Goal: Task Accomplishment & Management: Manage account settings

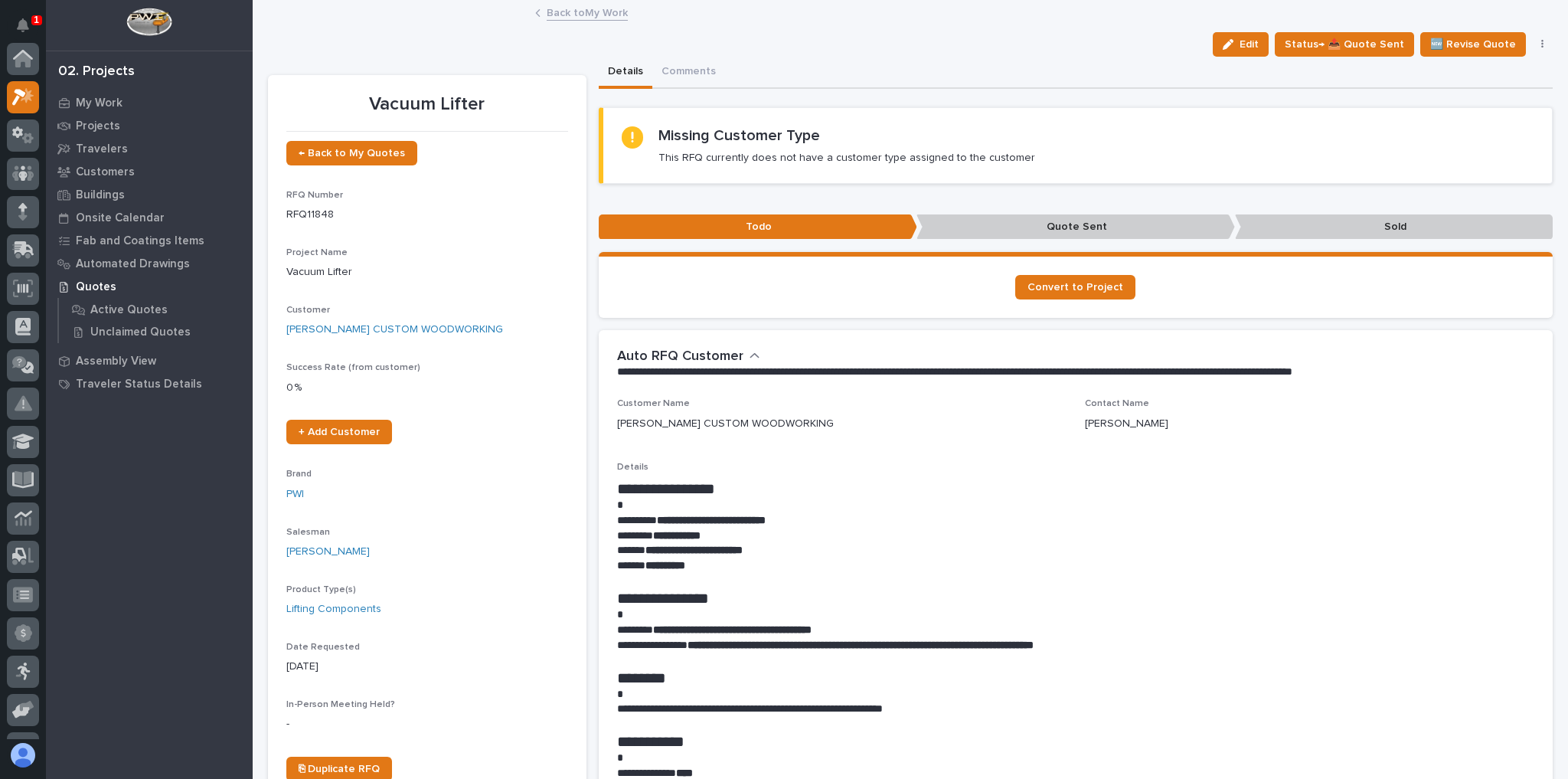
scroll to position [38, 0]
click at [564, 15] on link "Back to My Work" at bounding box center [587, 11] width 81 height 18
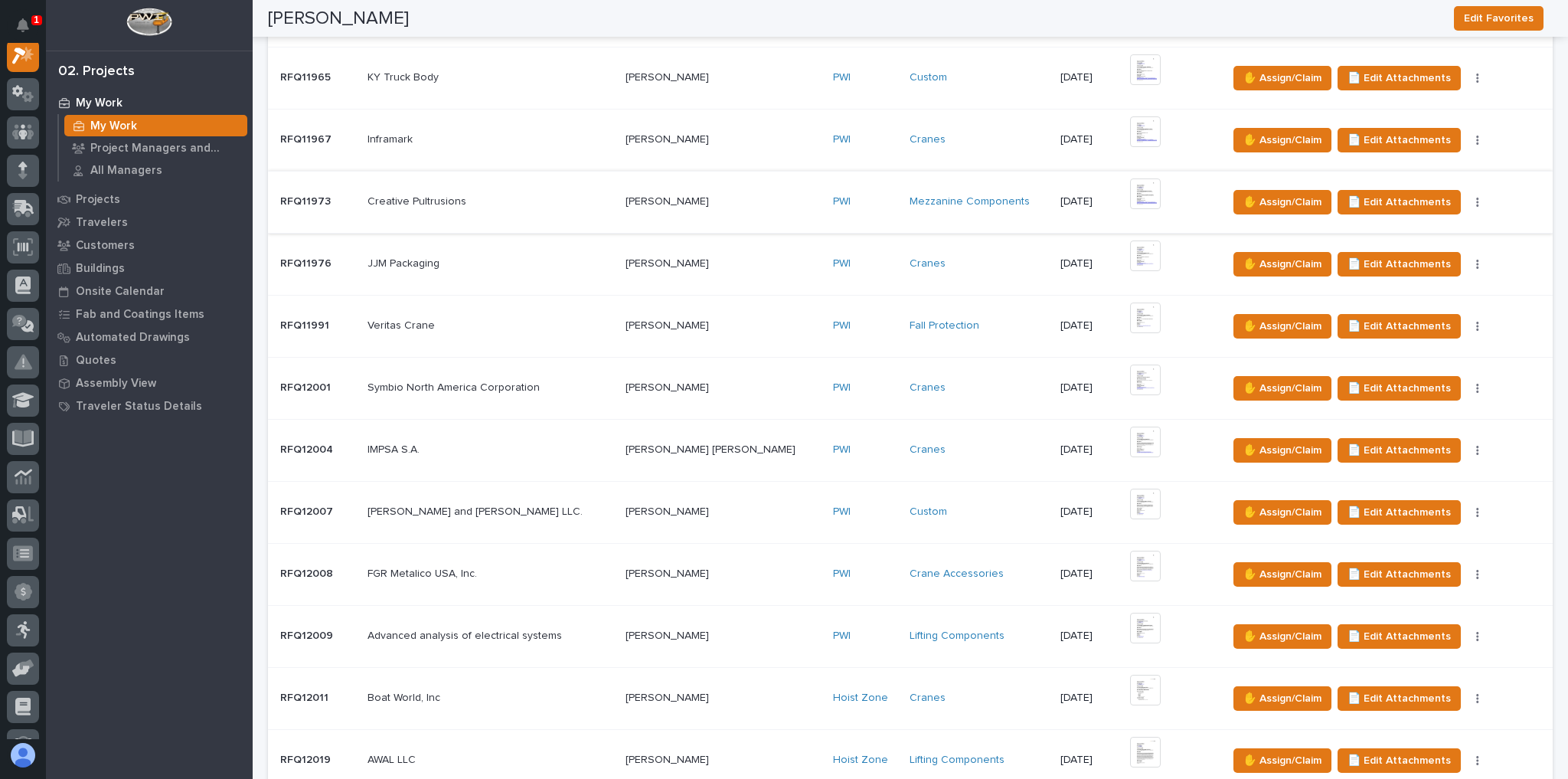
scroll to position [980, 0]
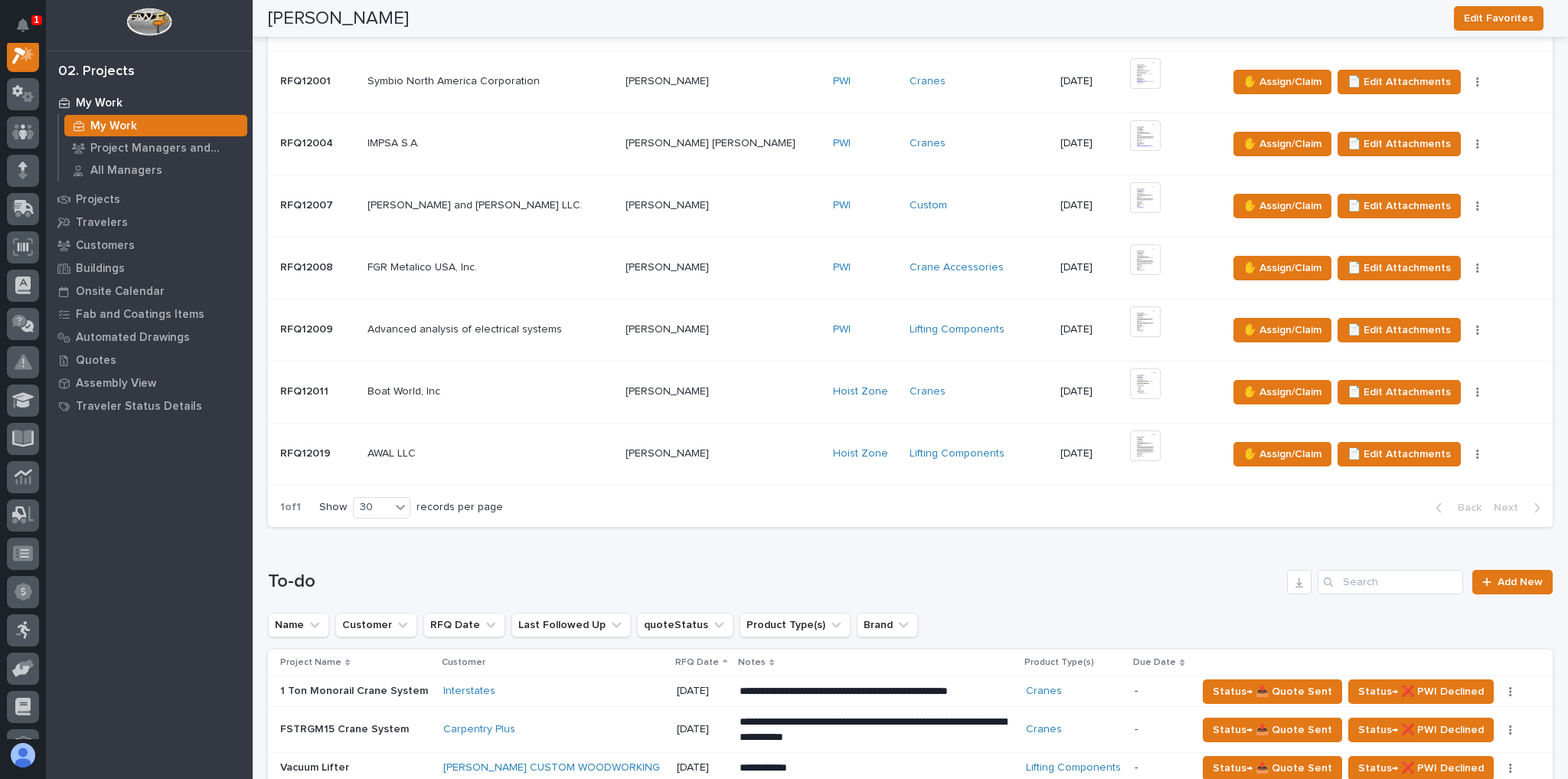
click at [539, 210] on div "[PERSON_NAME] and [PERSON_NAME] LLC. [PERSON_NAME] and [PERSON_NAME] LLC." at bounding box center [491, 205] width 247 height 25
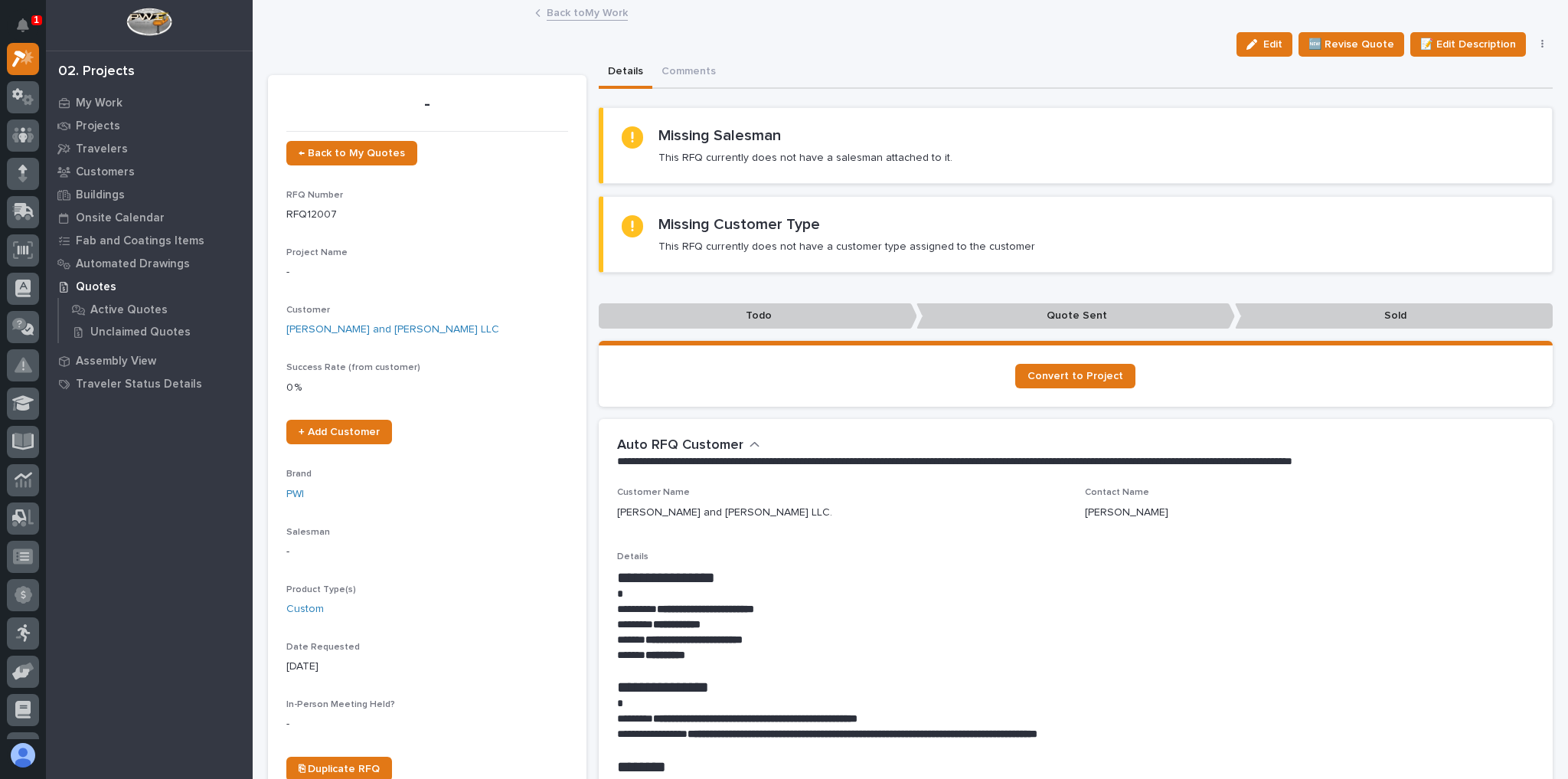
scroll to position [245, 0]
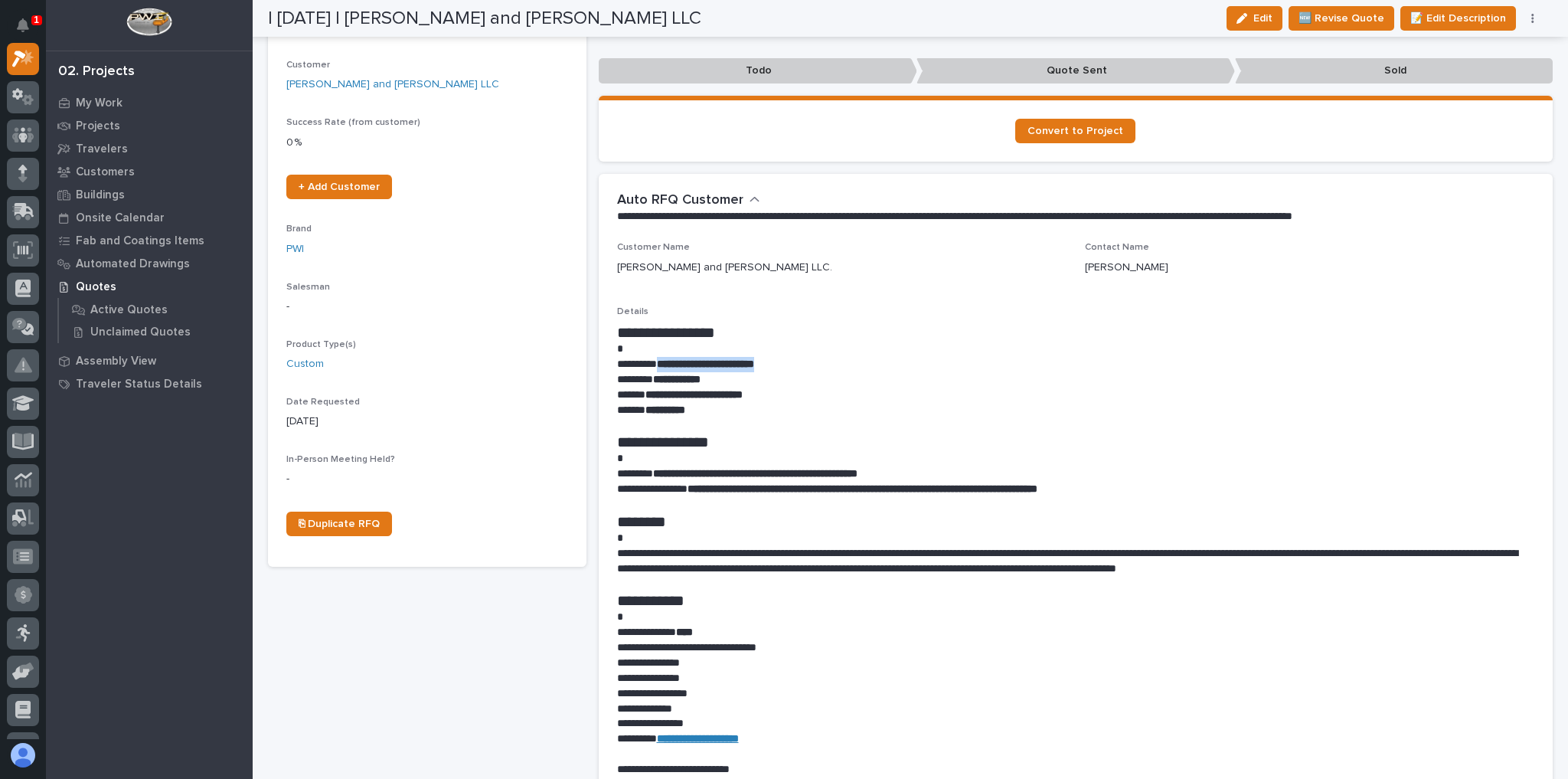
drag, startPoint x: 789, startPoint y: 360, endPoint x: 667, endPoint y: 369, distance: 122.3
click at [667, 369] on p "**********" at bounding box center [1072, 364] width 911 height 15
copy strong "**********"
click at [743, 396] on strong "**********" at bounding box center [693, 395] width 97 height 11
click at [1531, 17] on button "button" at bounding box center [1533, 19] width 21 height 11
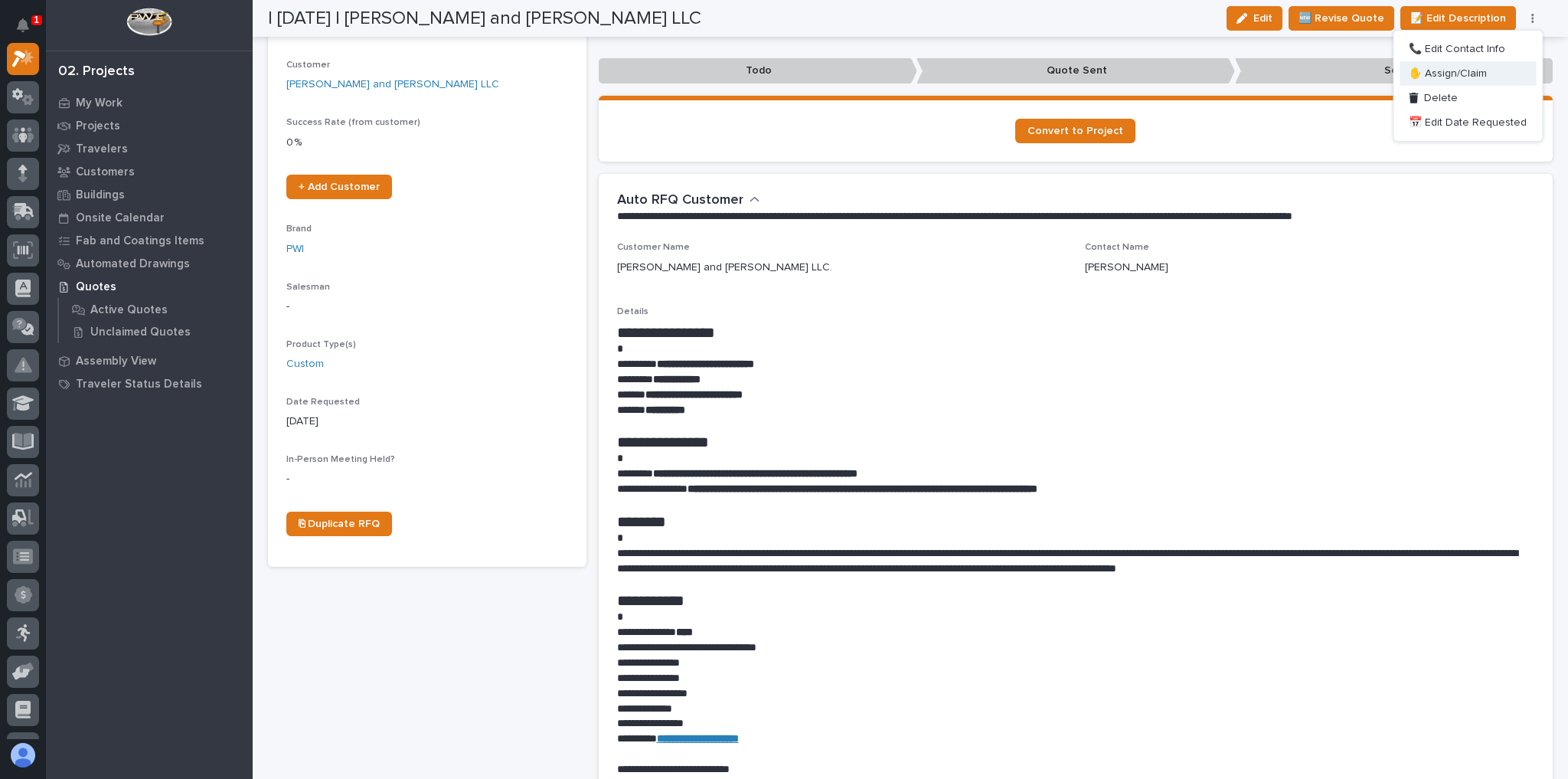
click at [1512, 72] on button "✋ Assign/Claim" at bounding box center [1468, 73] width 136 height 24
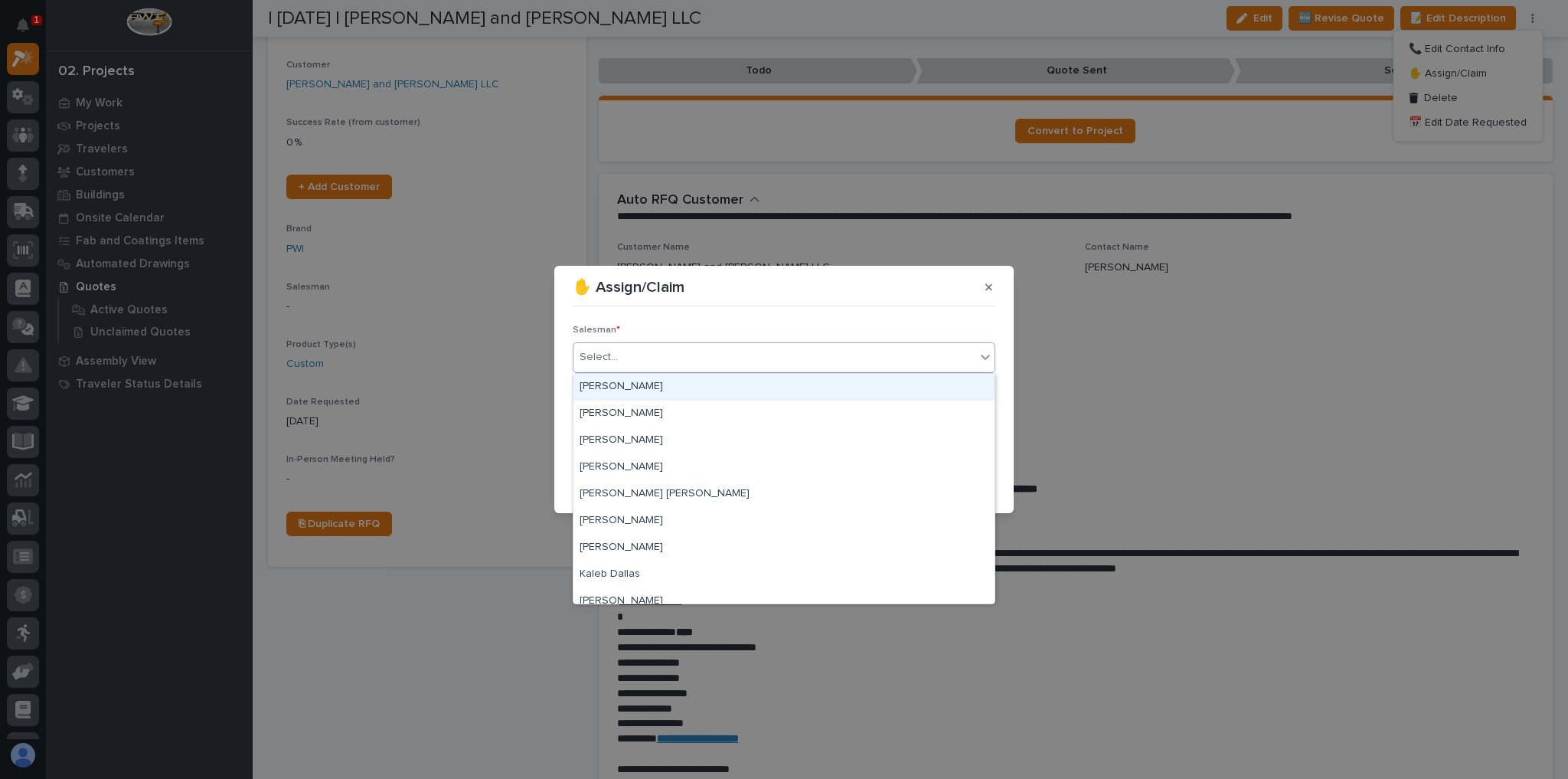
click at [719, 355] on div "Select..." at bounding box center [774, 357] width 402 height 25
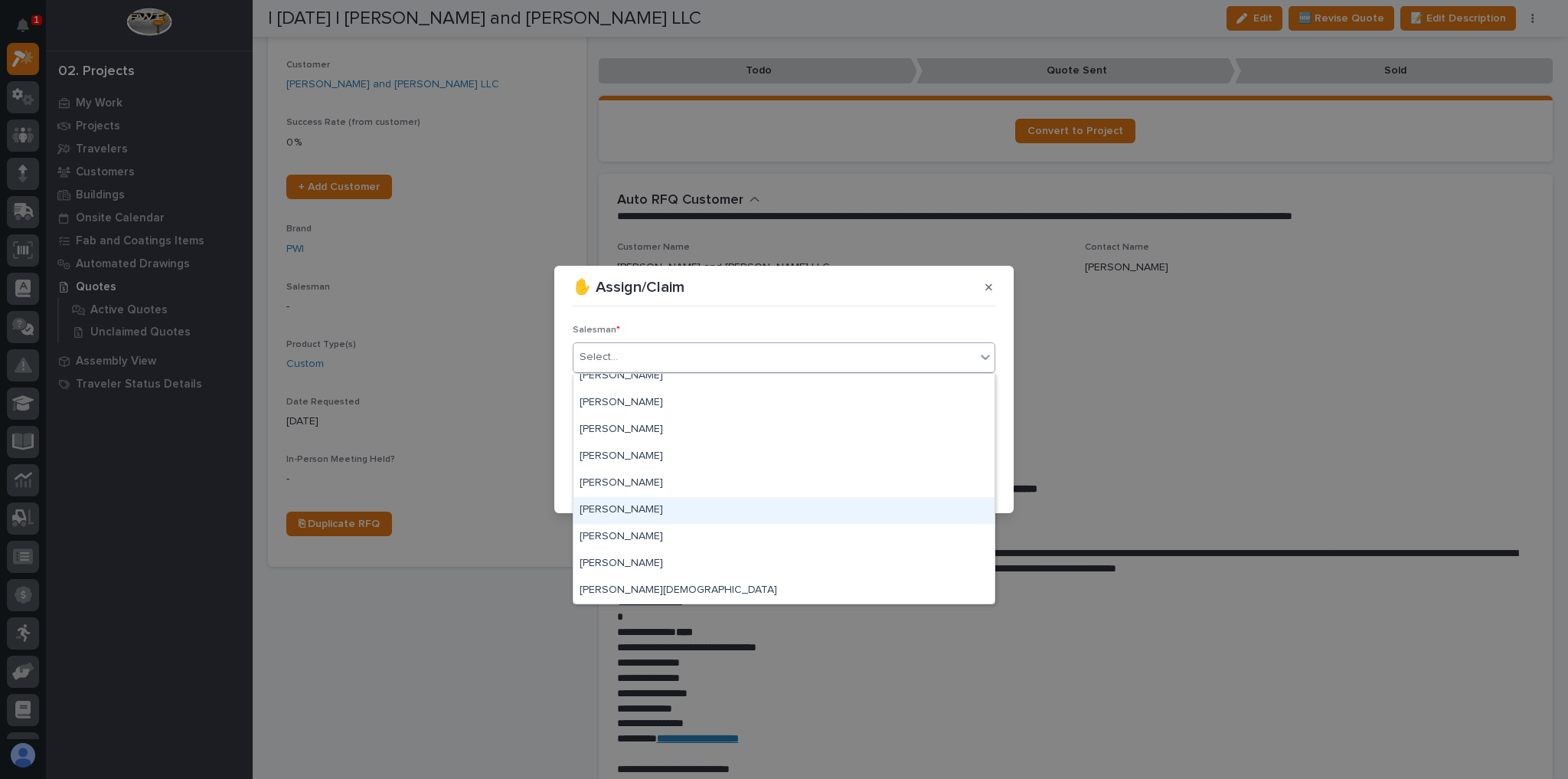
click at [666, 513] on div "[PERSON_NAME]" at bounding box center [784, 510] width 421 height 27
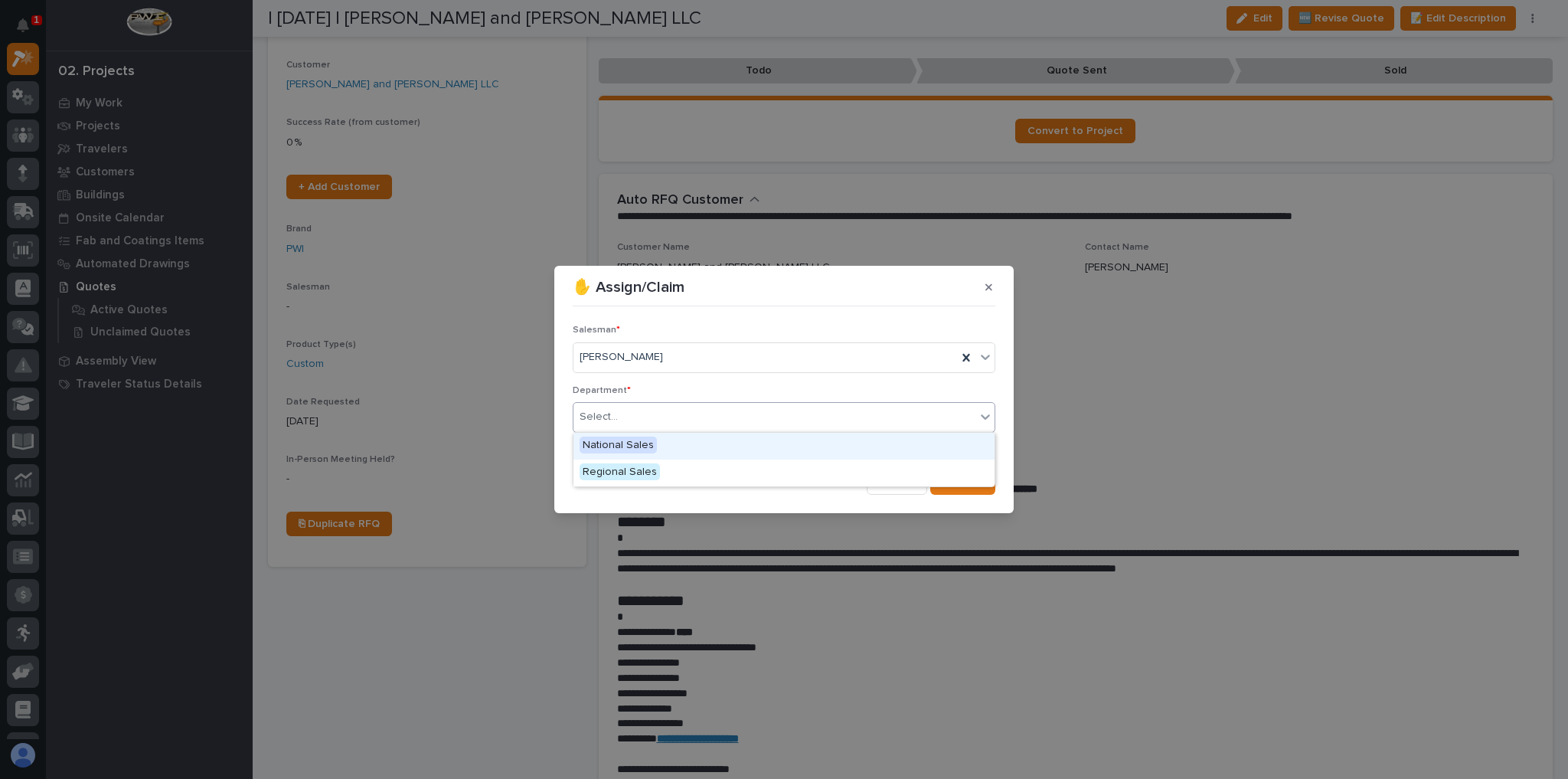
click at [636, 416] on div "Select..." at bounding box center [774, 416] width 402 height 25
click at [649, 439] on span "National Sales" at bounding box center [617, 445] width 77 height 17
click at [978, 490] on button "Save" at bounding box center [963, 482] width 65 height 24
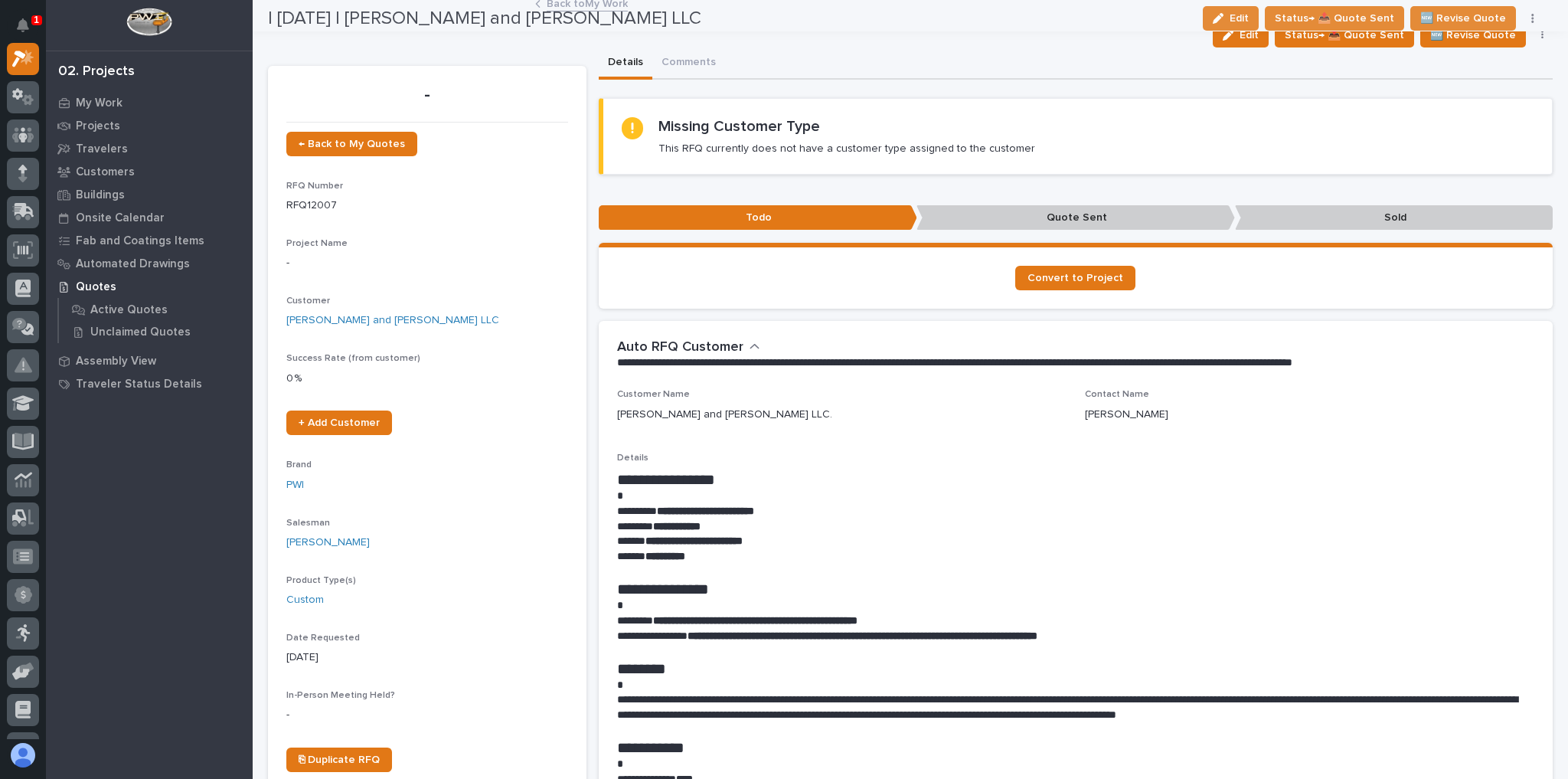
scroll to position [0, 0]
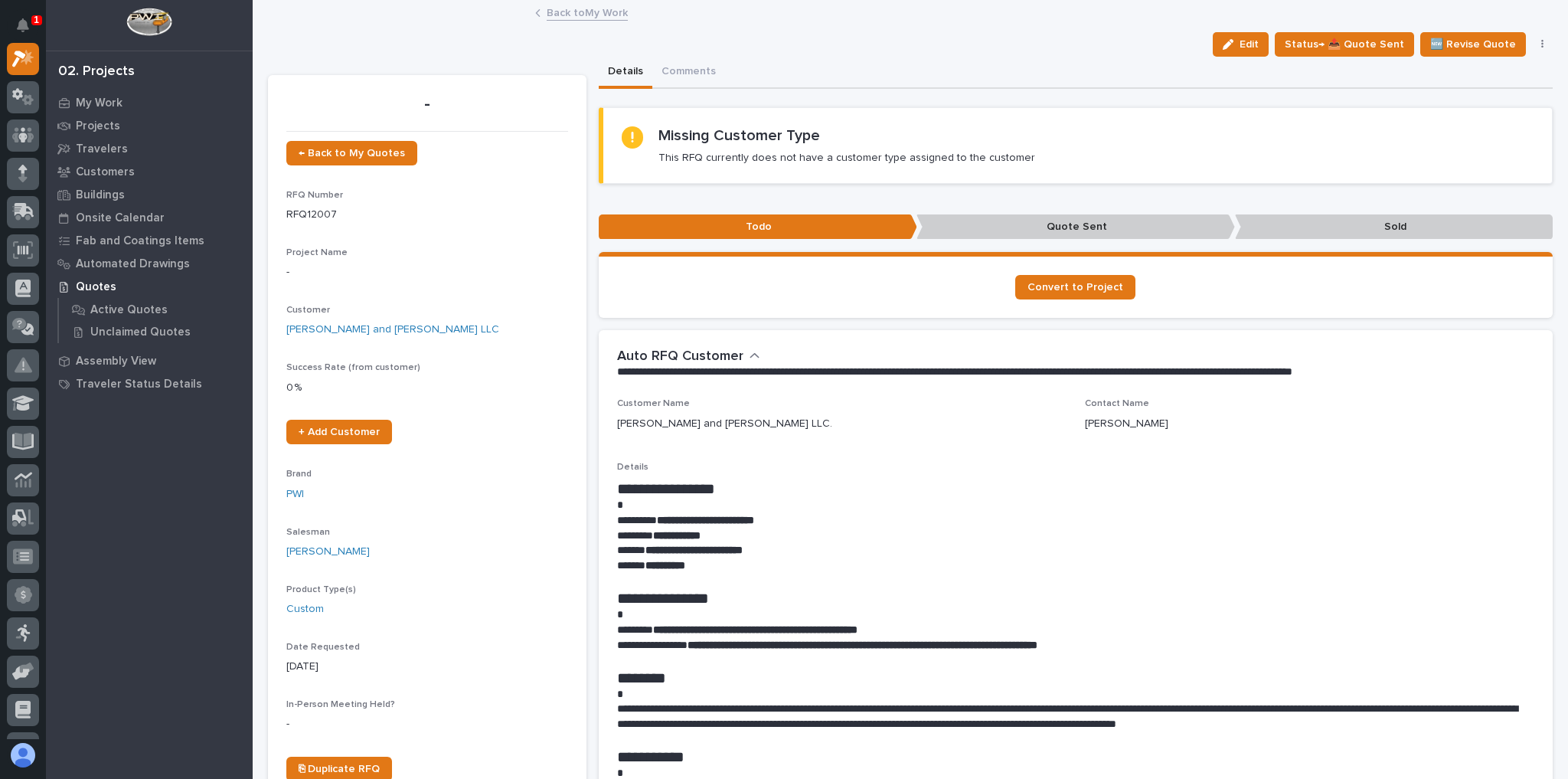
click at [589, 11] on link "Back to My Work" at bounding box center [587, 11] width 81 height 18
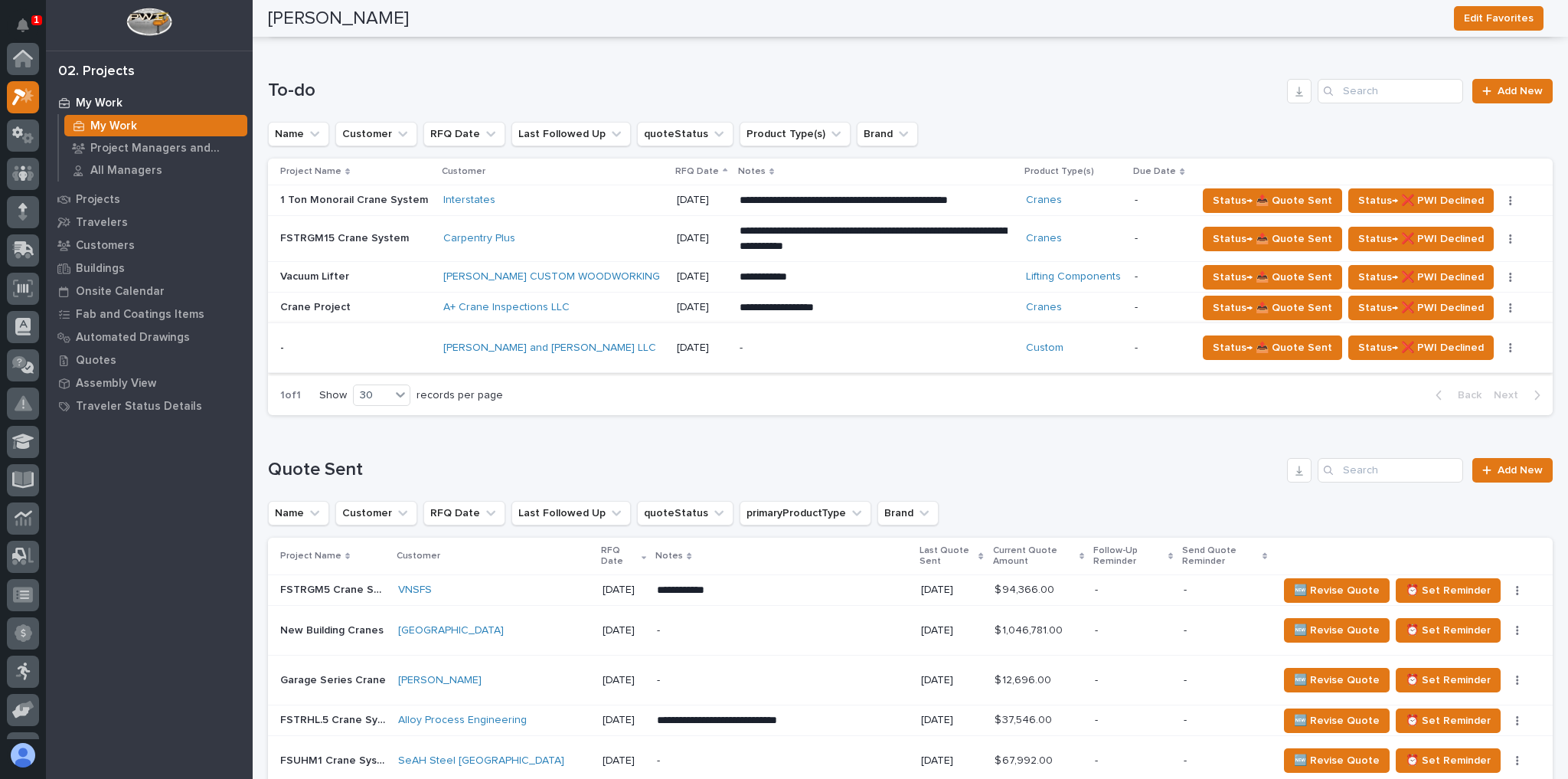
scroll to position [1348, 0]
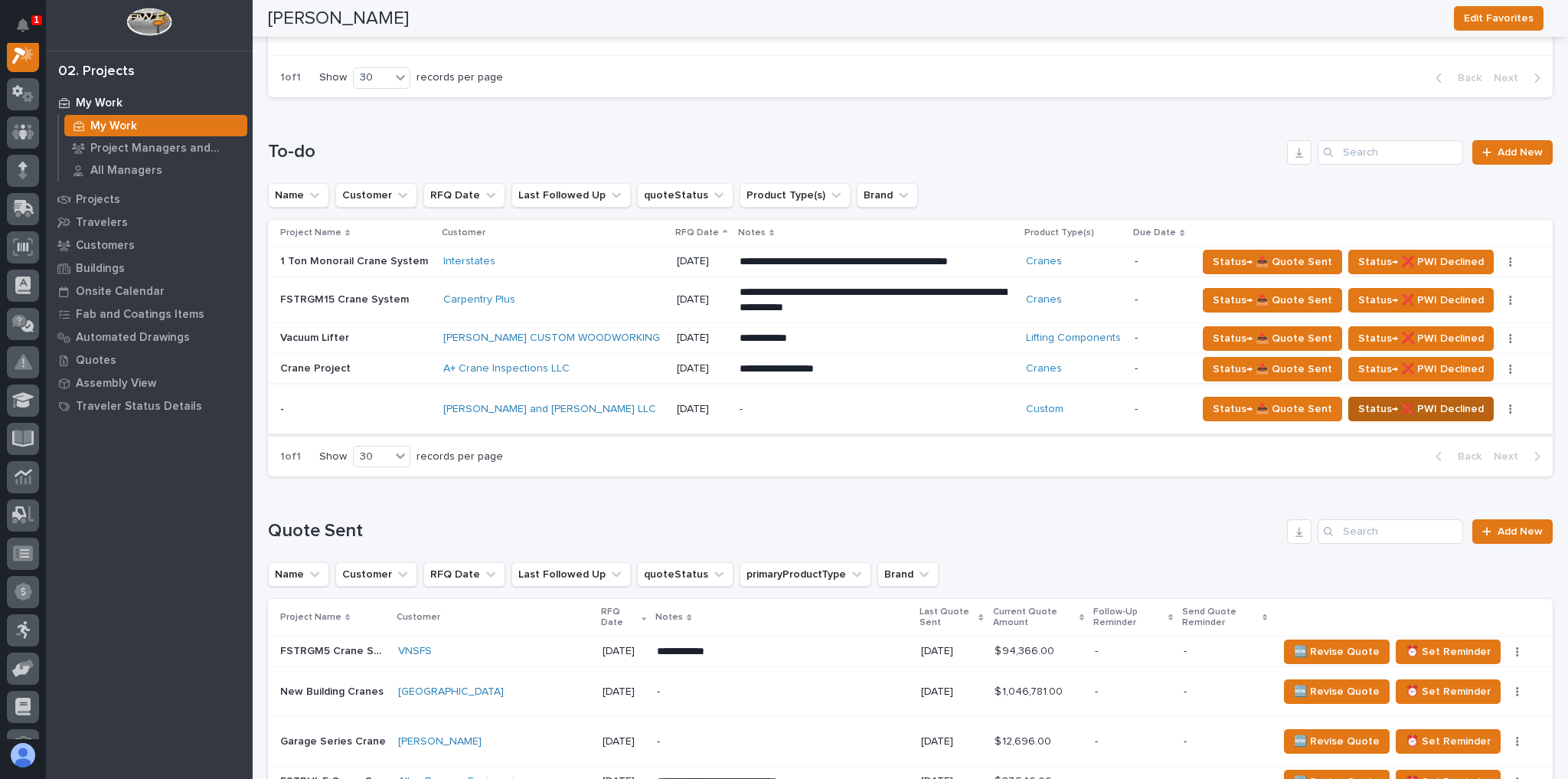
click at [1387, 400] on span "Status→ ❌ PWI Declined" at bounding box center [1420, 409] width 125 height 19
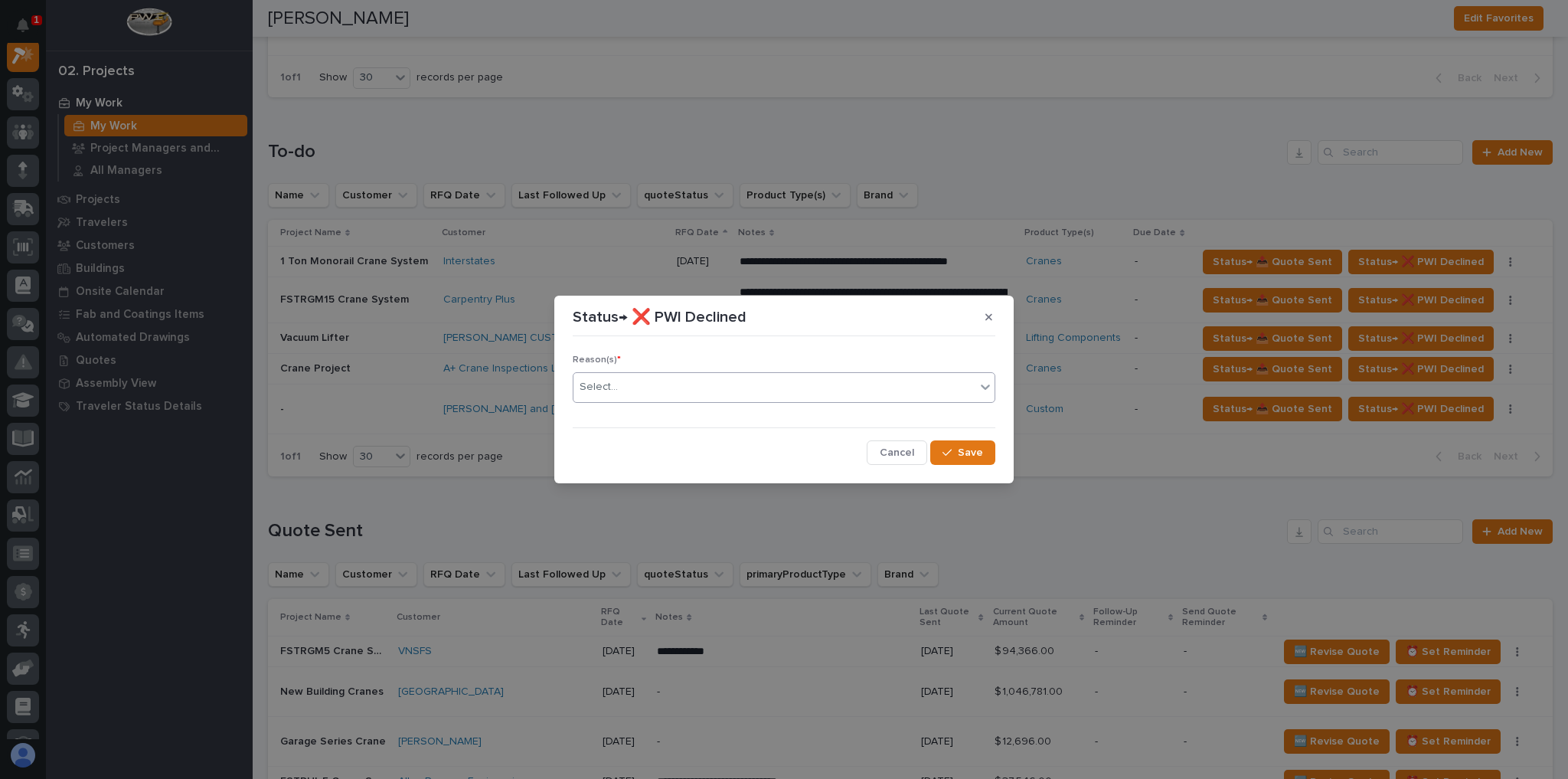
click at [693, 390] on div "Select..." at bounding box center [774, 386] width 402 height 25
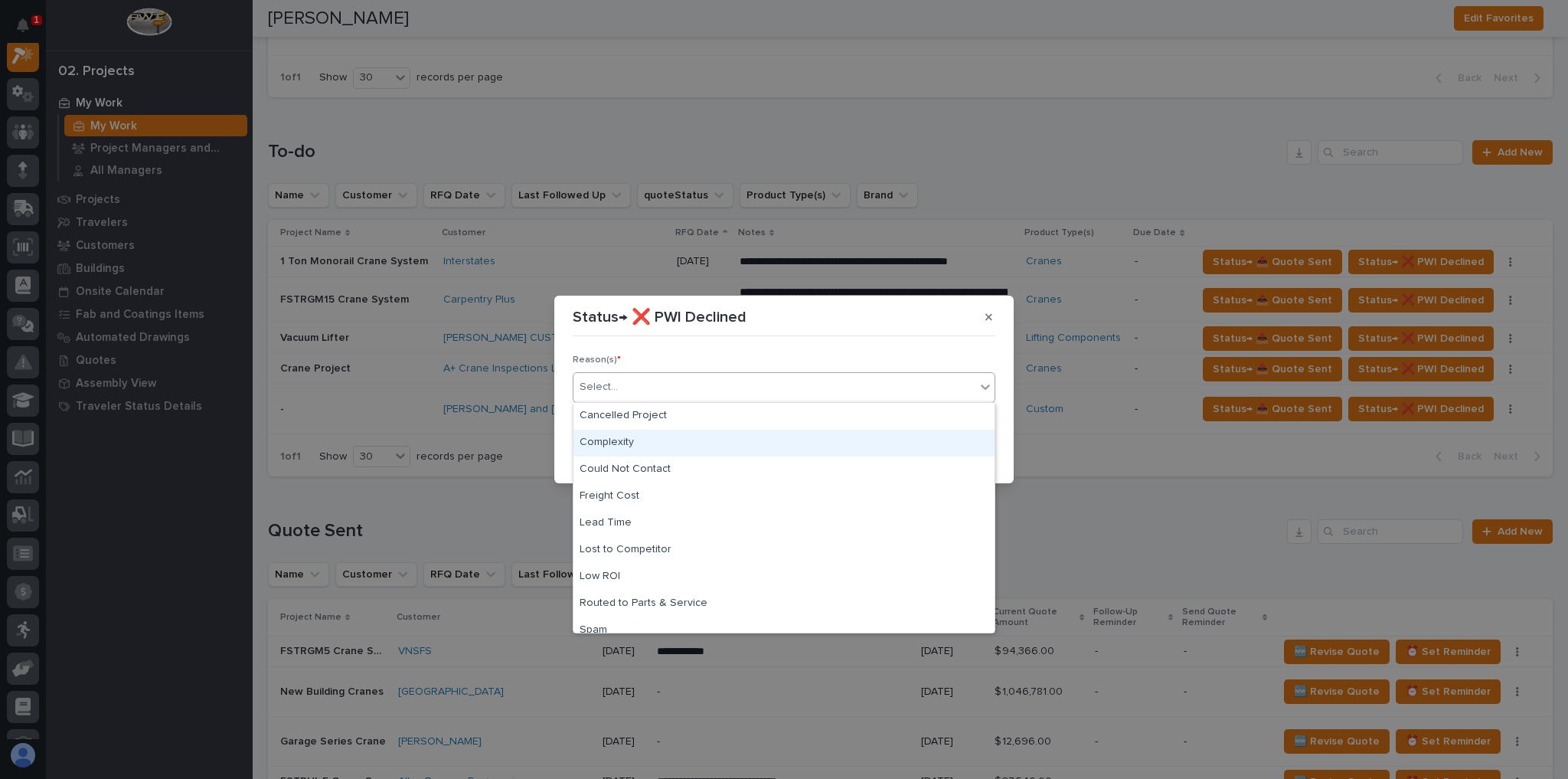
scroll to position [37, 0]
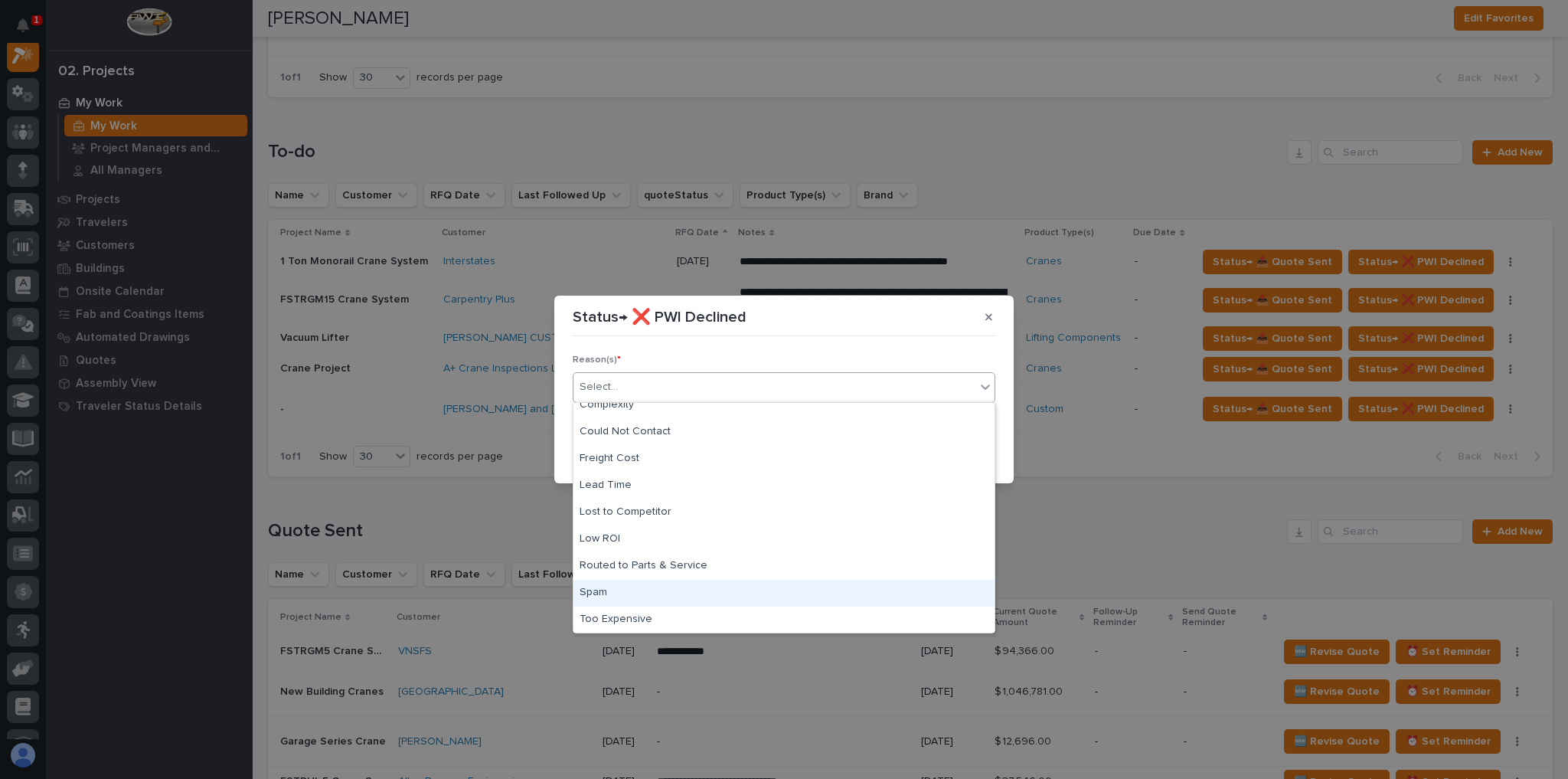
click at [665, 588] on div "Spam" at bounding box center [784, 592] width 421 height 27
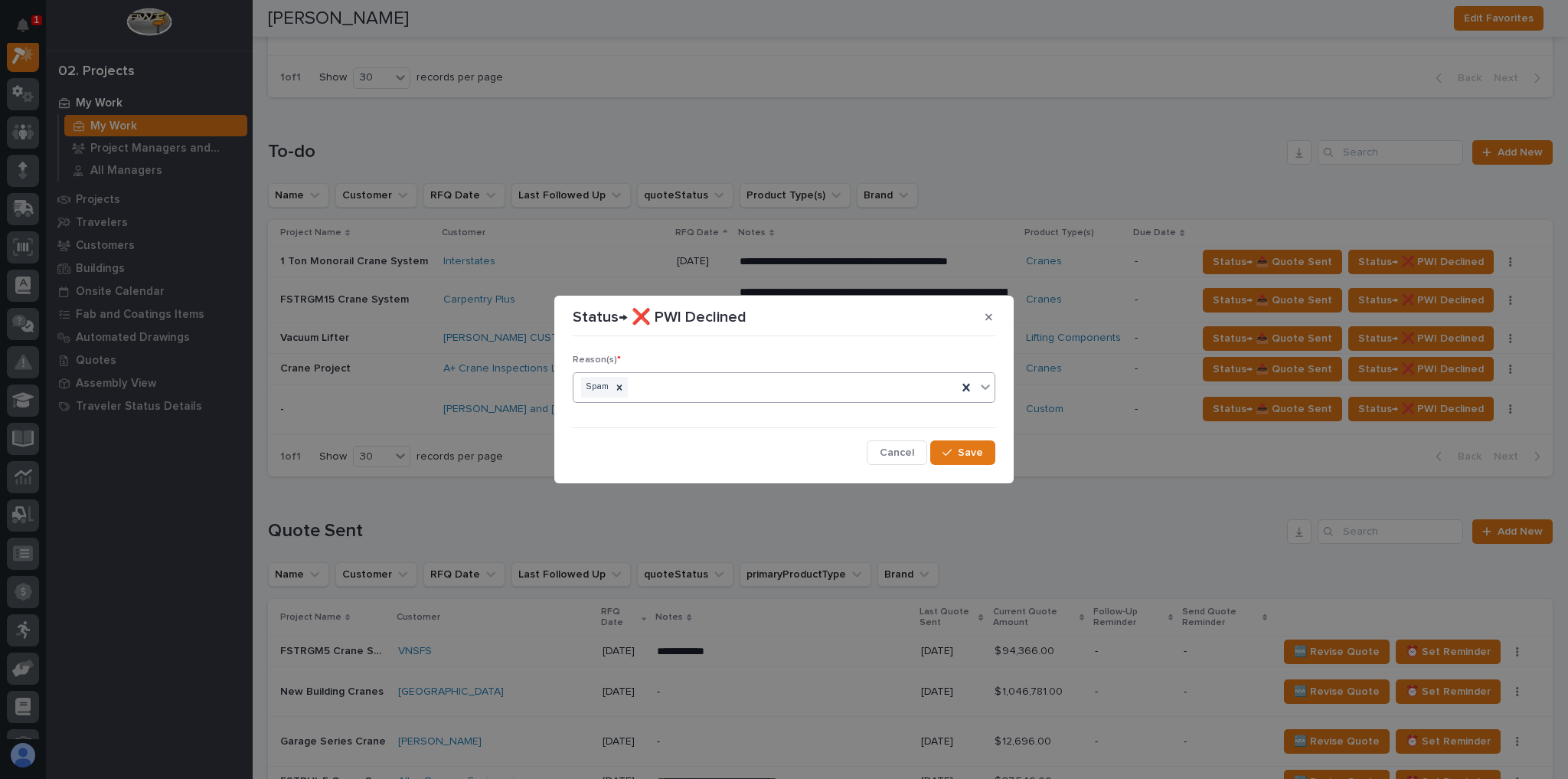
click at [962, 438] on div "Reason(s) * option Spam, selected. 0 results available. Select is focused ,type…" at bounding box center [784, 403] width 422 height 122
click at [960, 447] on span "Save" at bounding box center [970, 452] width 25 height 14
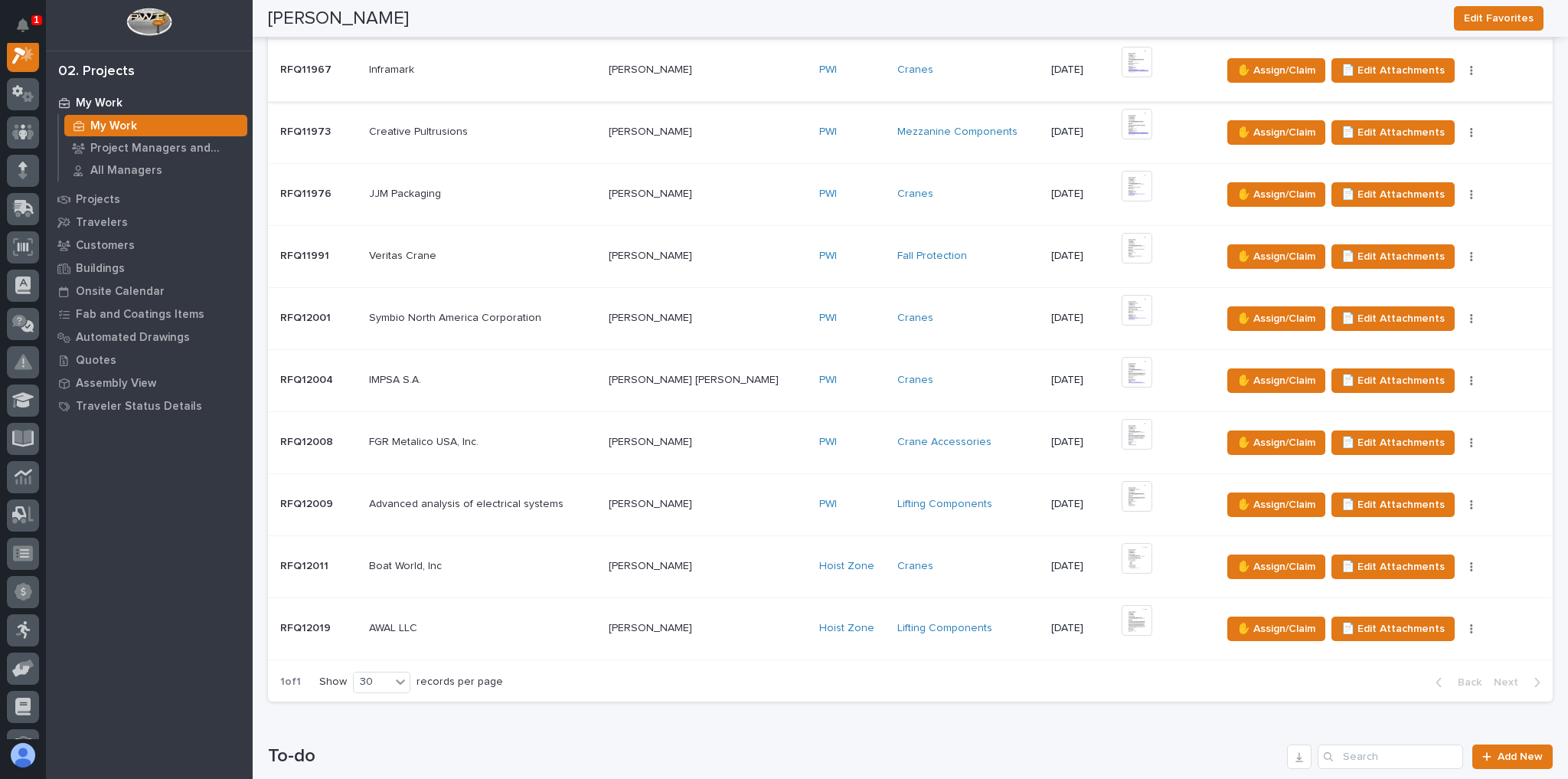
scroll to position [735, 0]
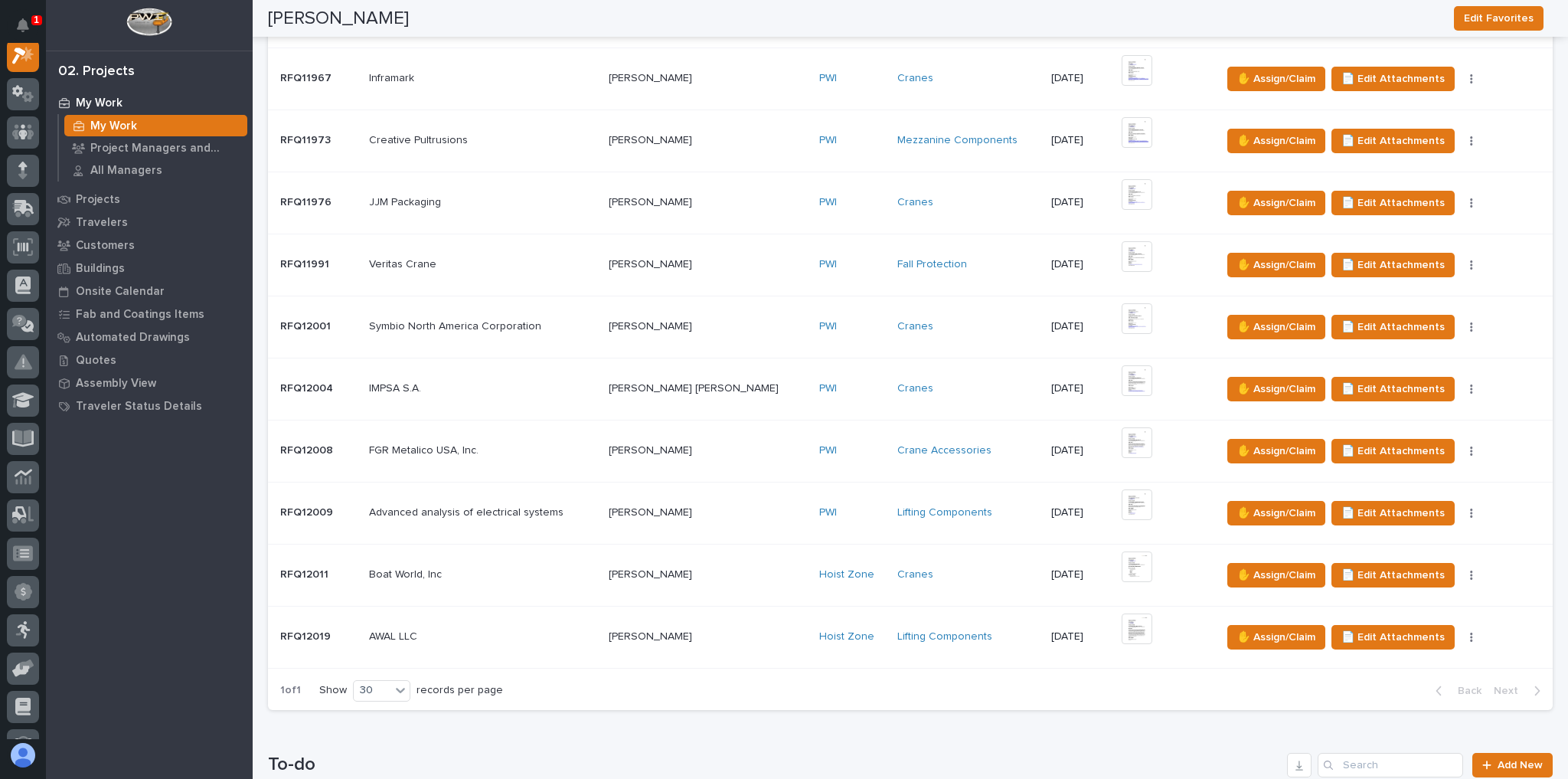
click at [553, 605] on td "AWAL LLC AWAL LLC" at bounding box center [483, 636] width 240 height 62
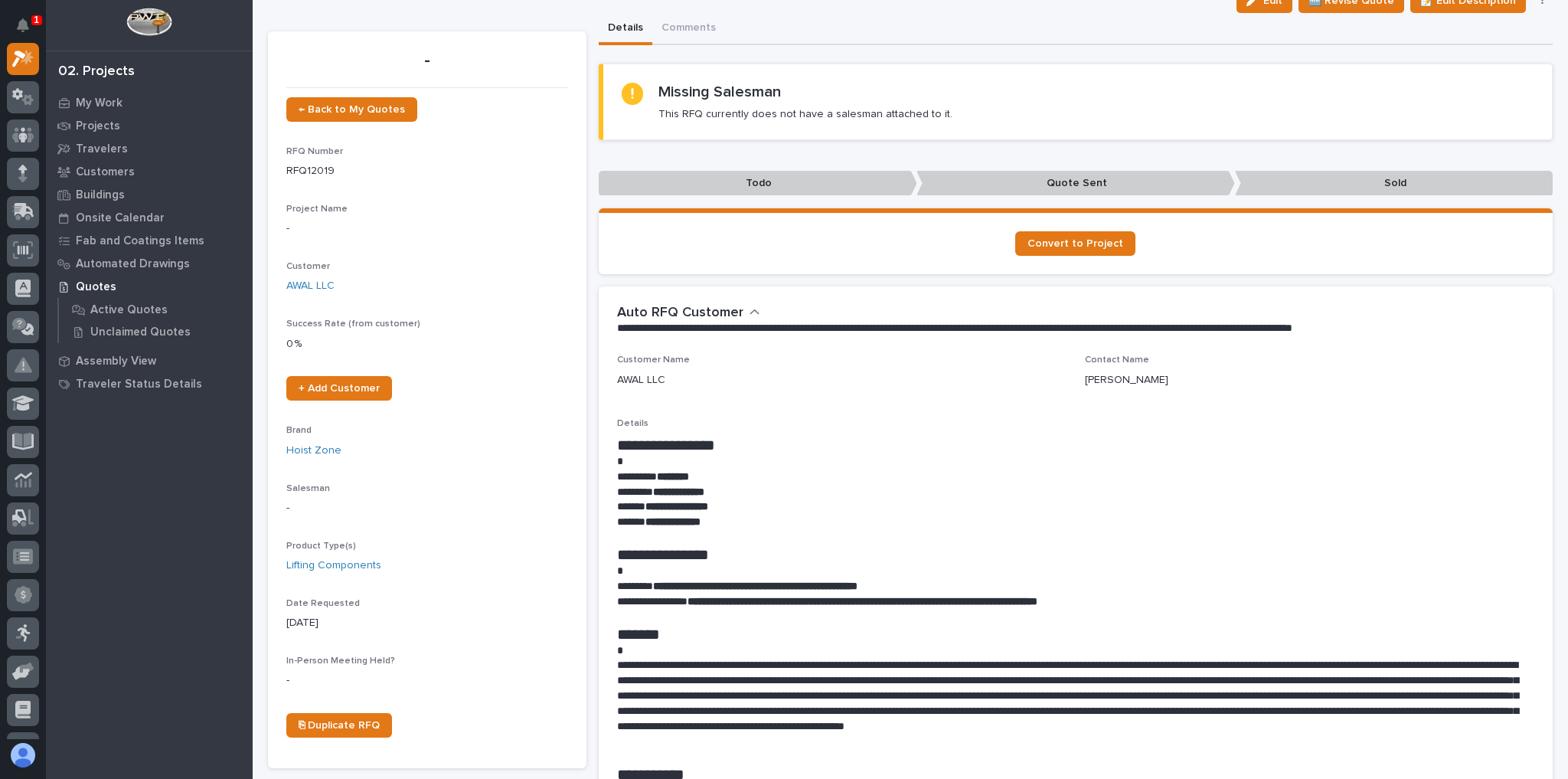
scroll to position [61, 0]
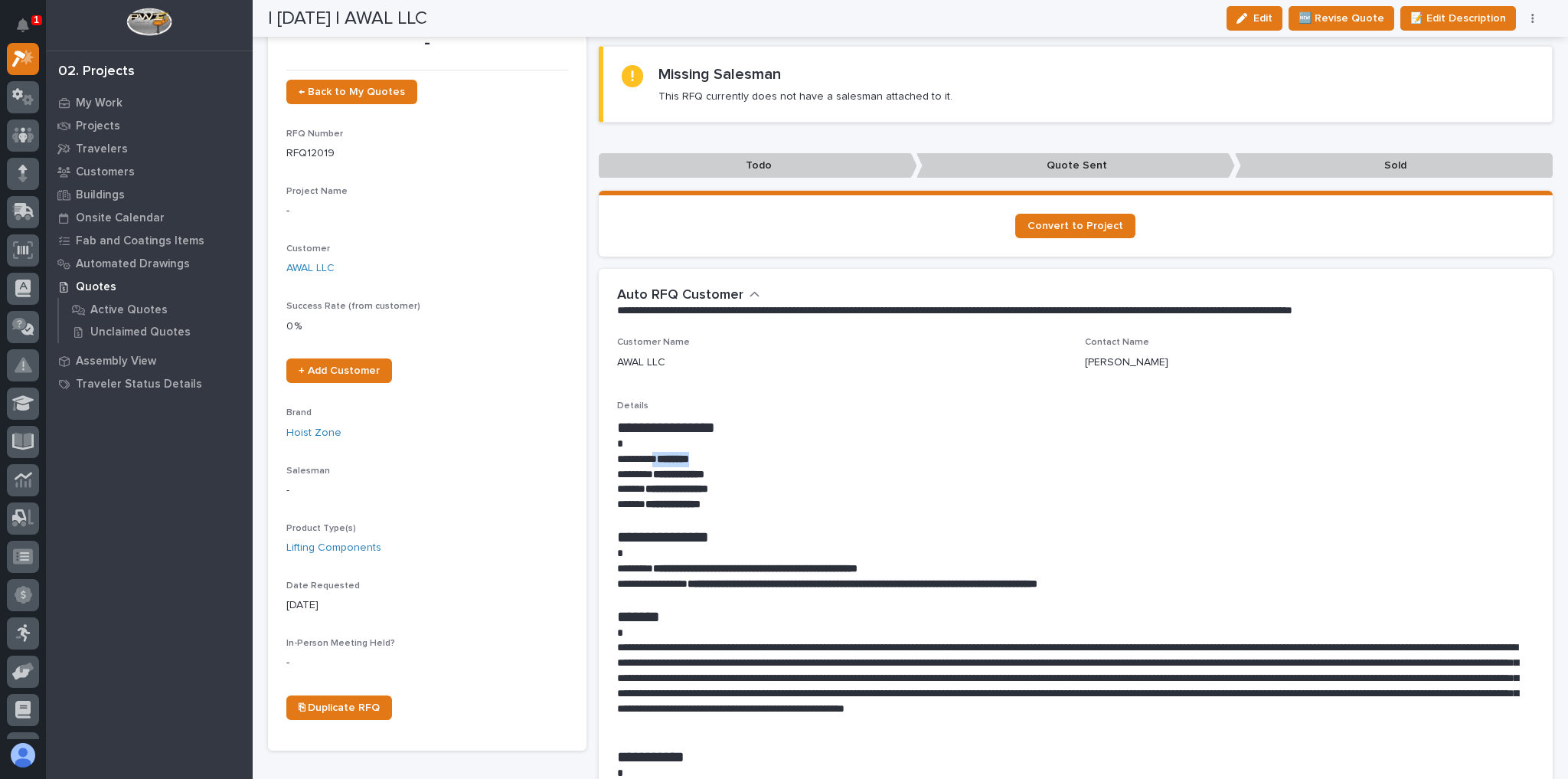
drag, startPoint x: 725, startPoint y: 459, endPoint x: 663, endPoint y: 458, distance: 62.0
click at [663, 458] on p "********* ********" at bounding box center [1072, 460] width 911 height 15
copy p "********"
click at [917, 409] on p "Details" at bounding box center [1076, 406] width 918 height 11
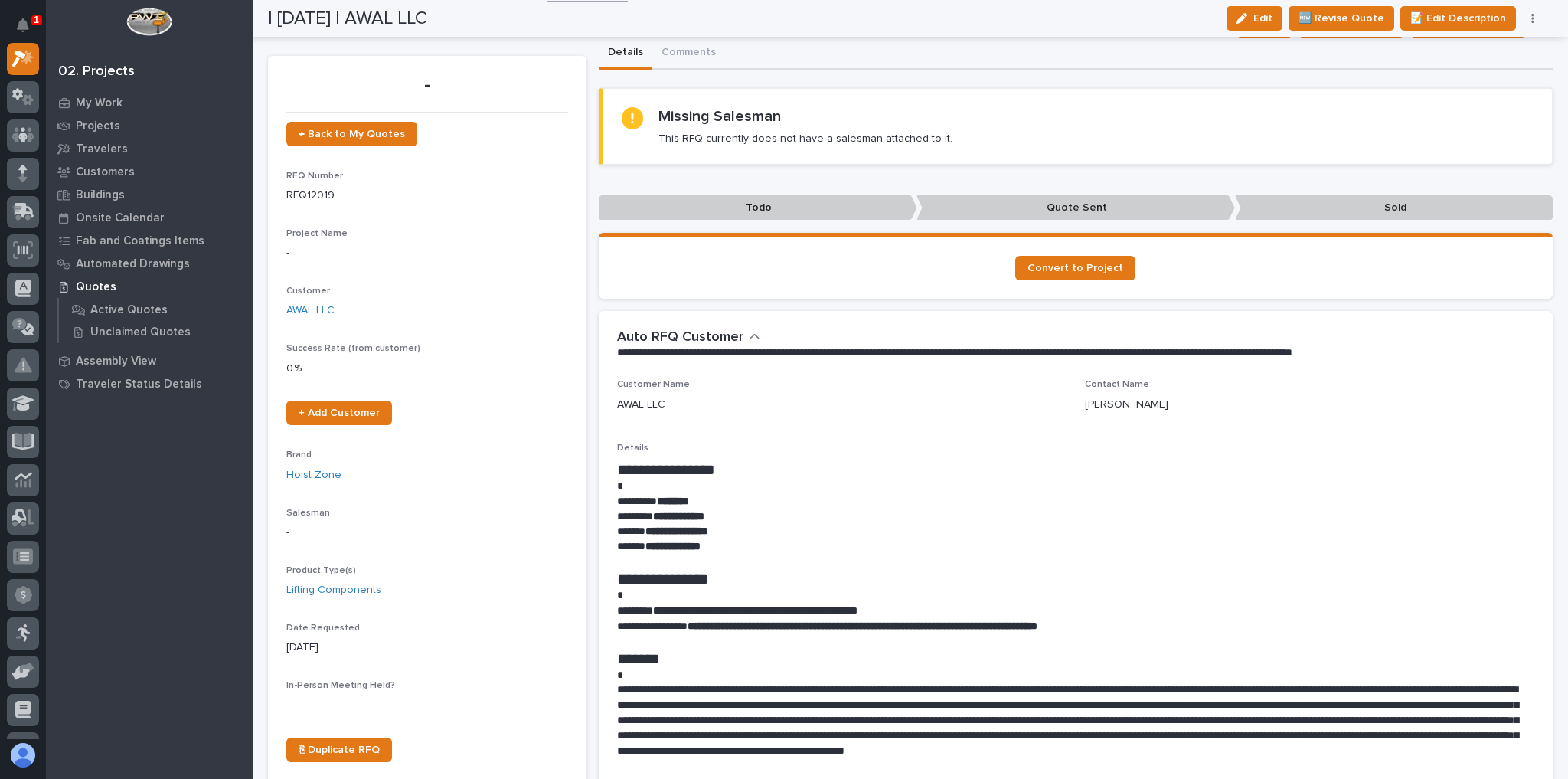
scroll to position [0, 0]
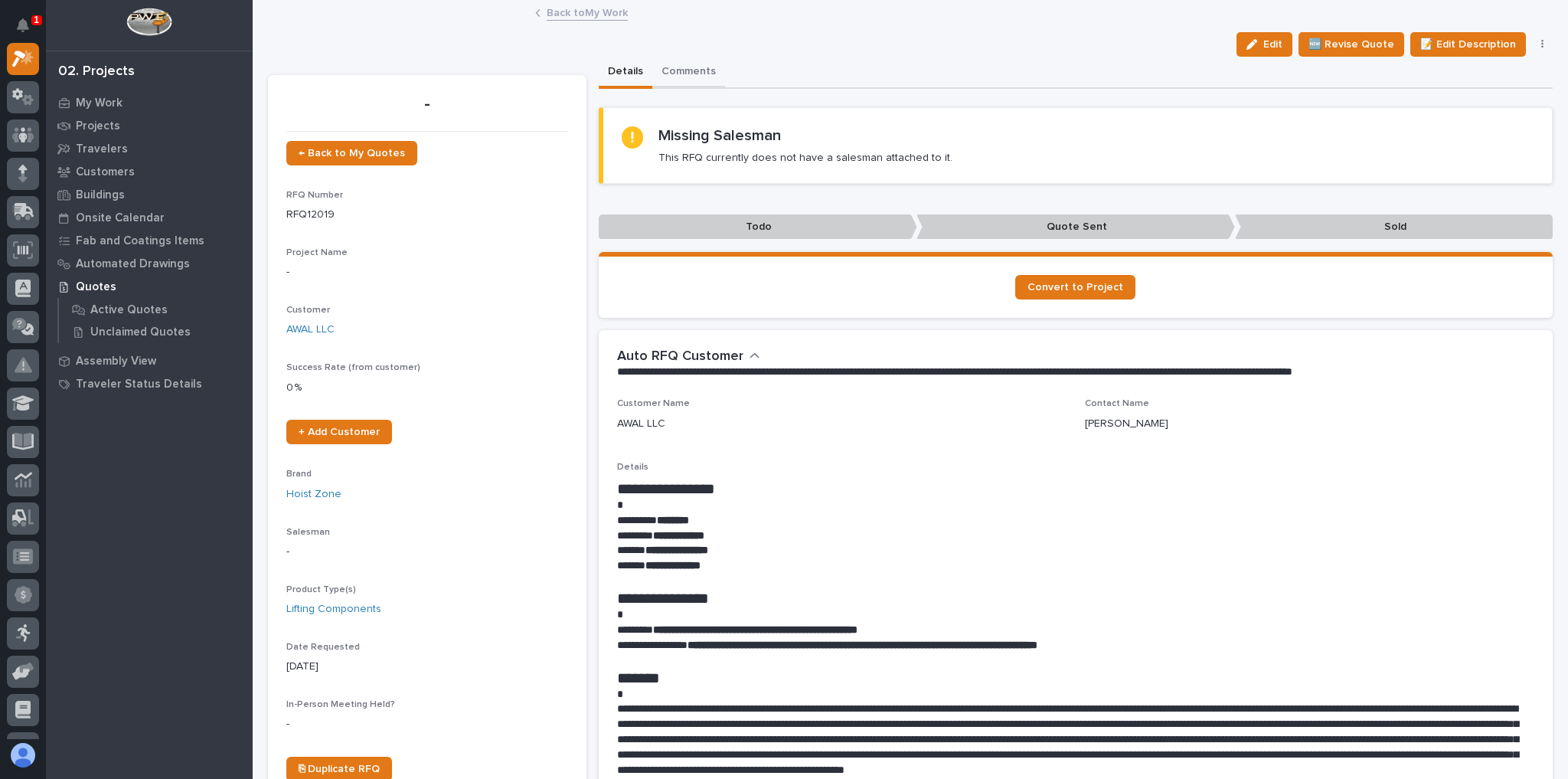
click at [681, 64] on button "Comments" at bounding box center [689, 72] width 72 height 32
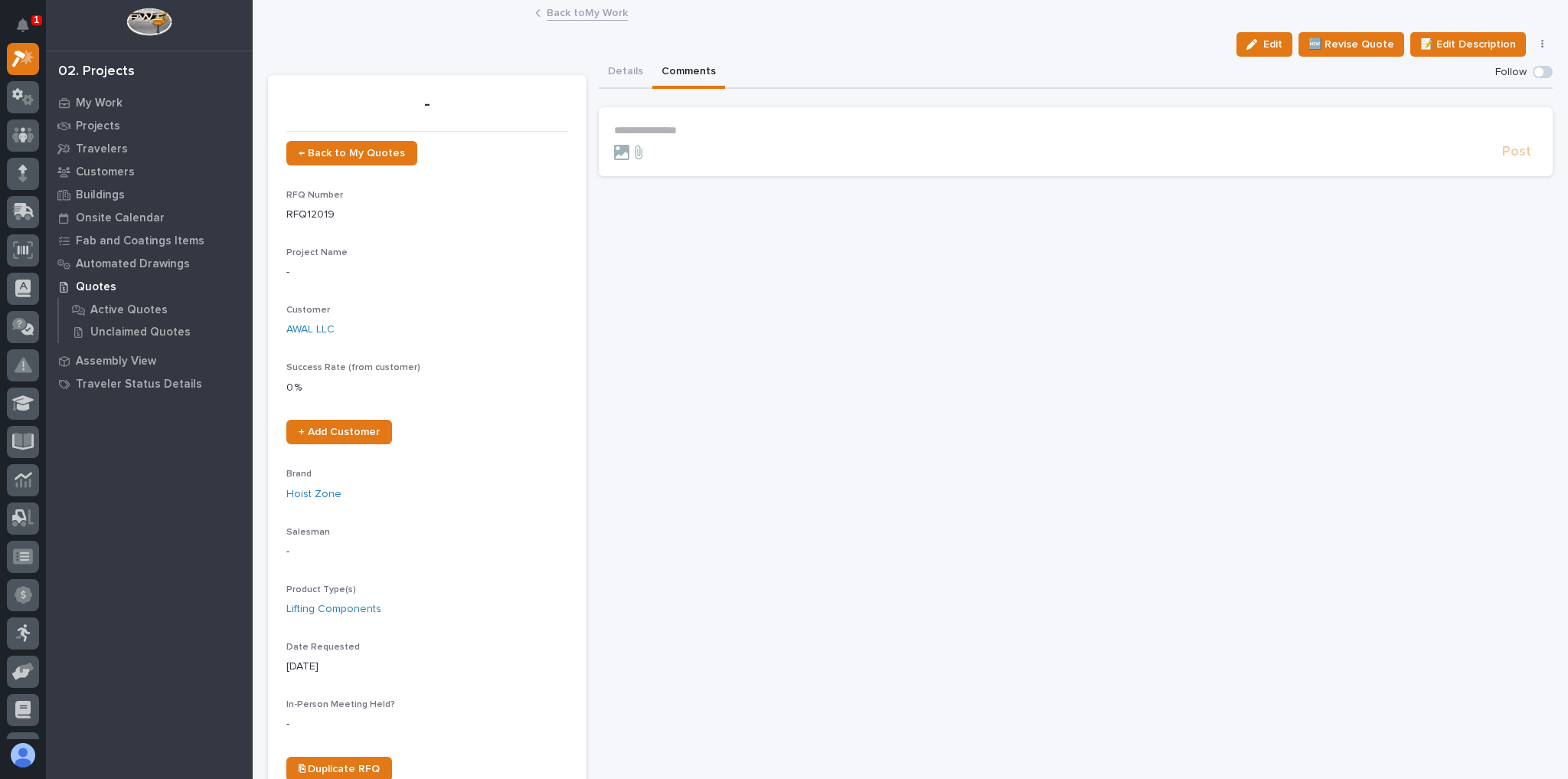
click at [701, 127] on p "**********" at bounding box center [1075, 131] width 924 height 13
click at [1502, 154] on span "Post" at bounding box center [1516, 159] width 29 height 18
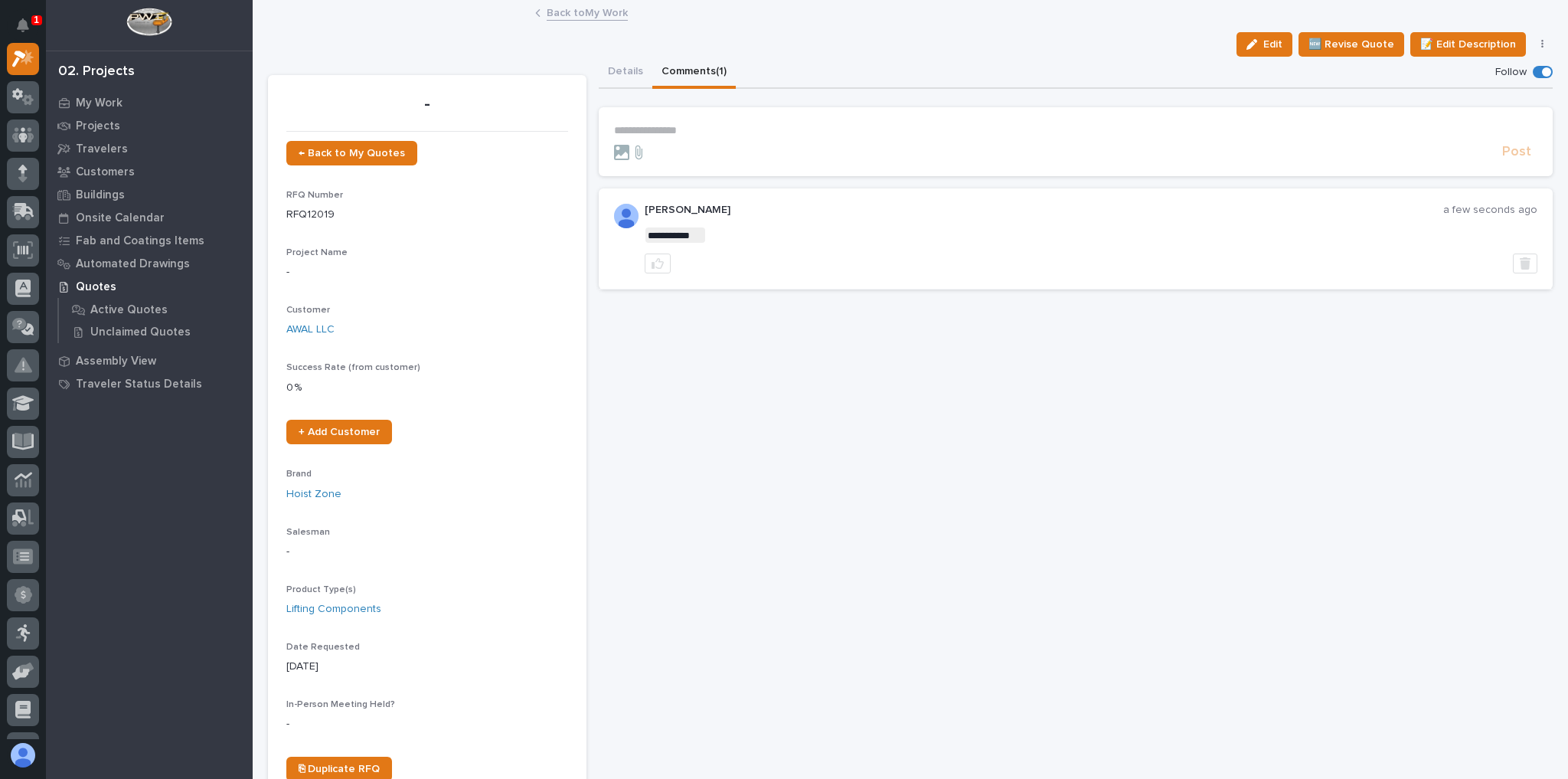
click at [593, 7] on link "Back to My Work" at bounding box center [587, 11] width 81 height 18
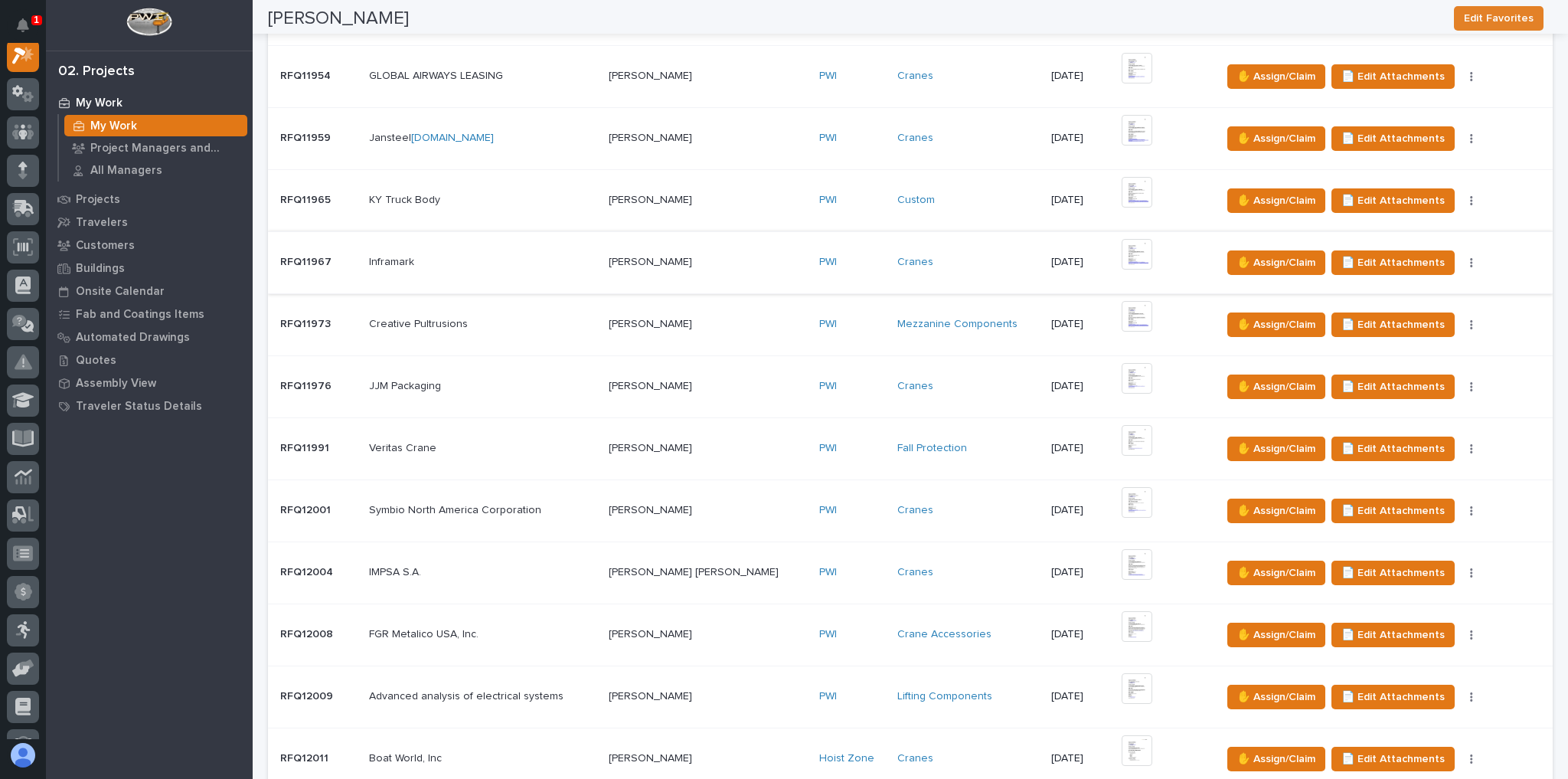
scroll to position [858, 0]
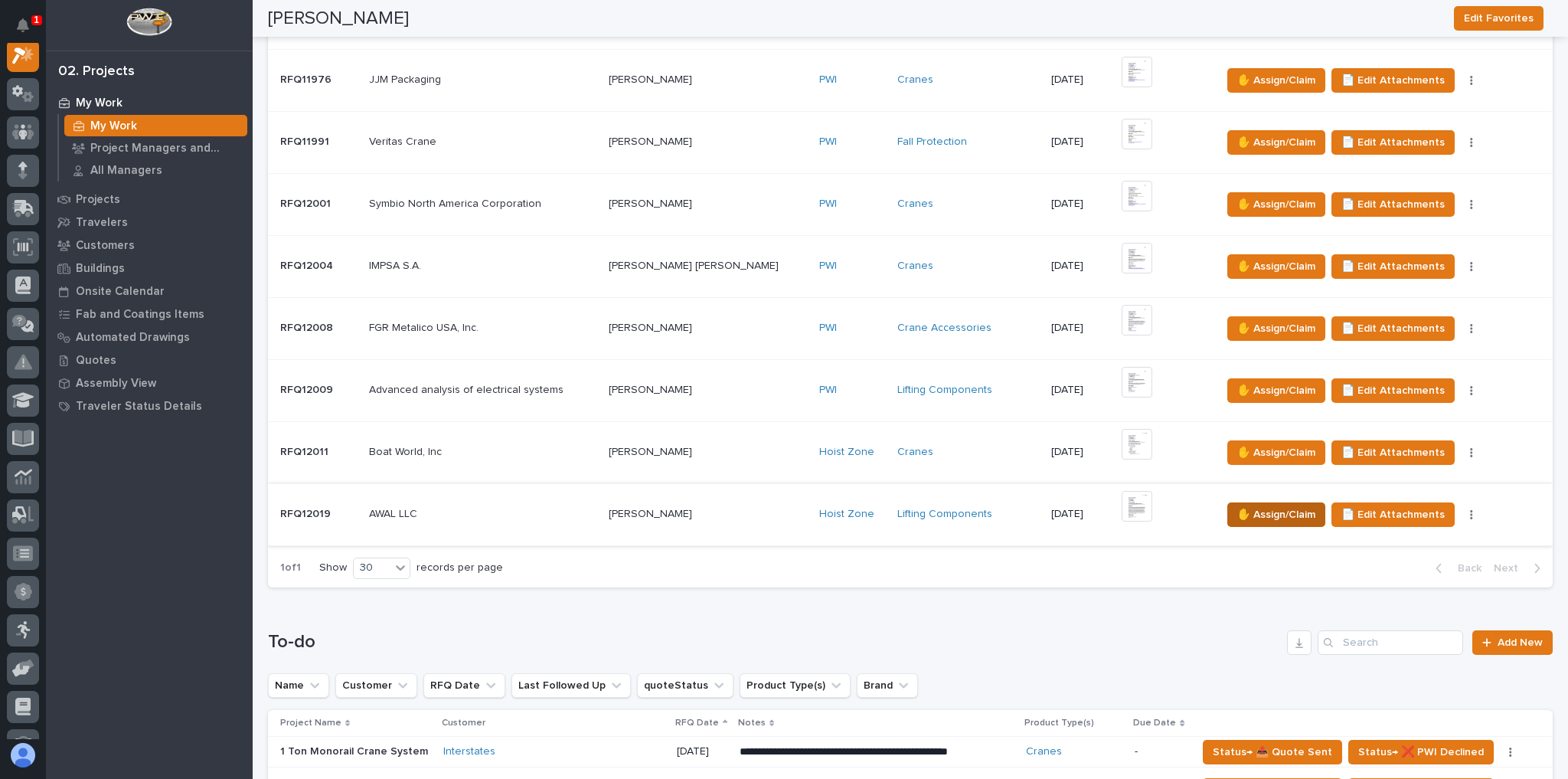
click at [1263, 508] on span "✋ Assign/Claim" at bounding box center [1276, 514] width 78 height 19
click at [783, 361] on div "Select..." at bounding box center [759, 369] width 371 height 25
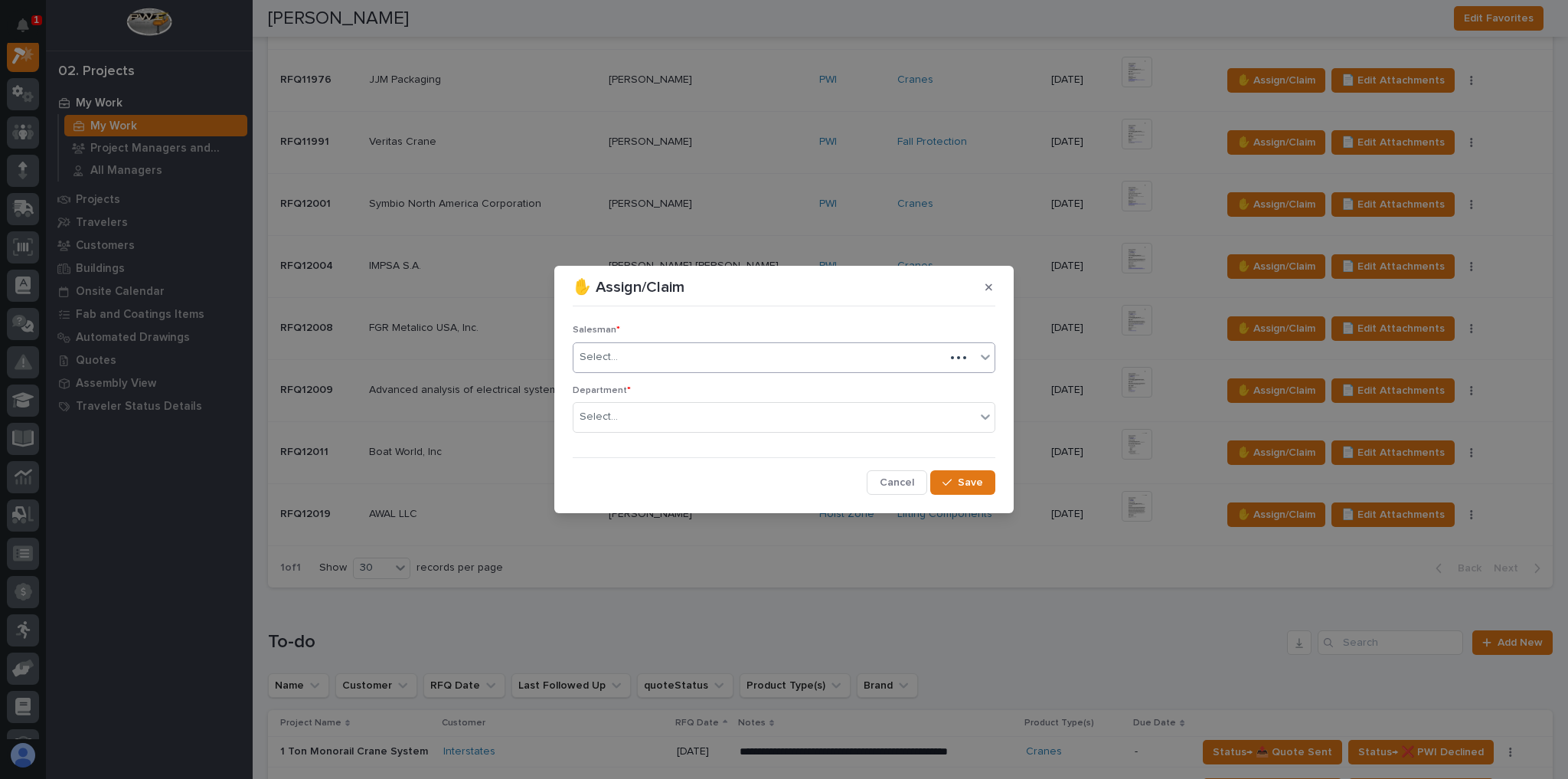
click at [745, 369] on div "Select..." at bounding box center [759, 357] width 371 height 25
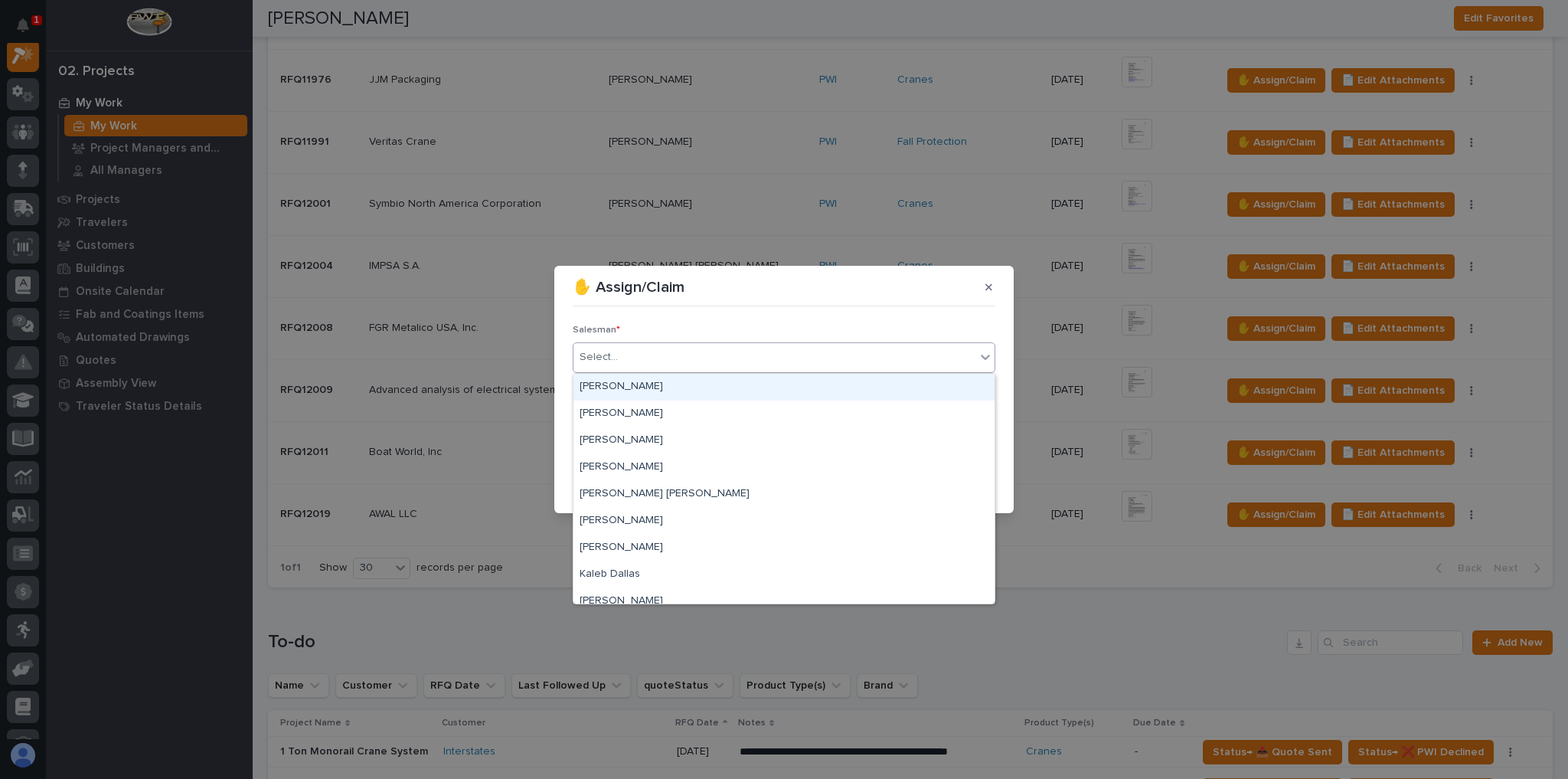
click at [745, 360] on div "Select..." at bounding box center [774, 357] width 402 height 25
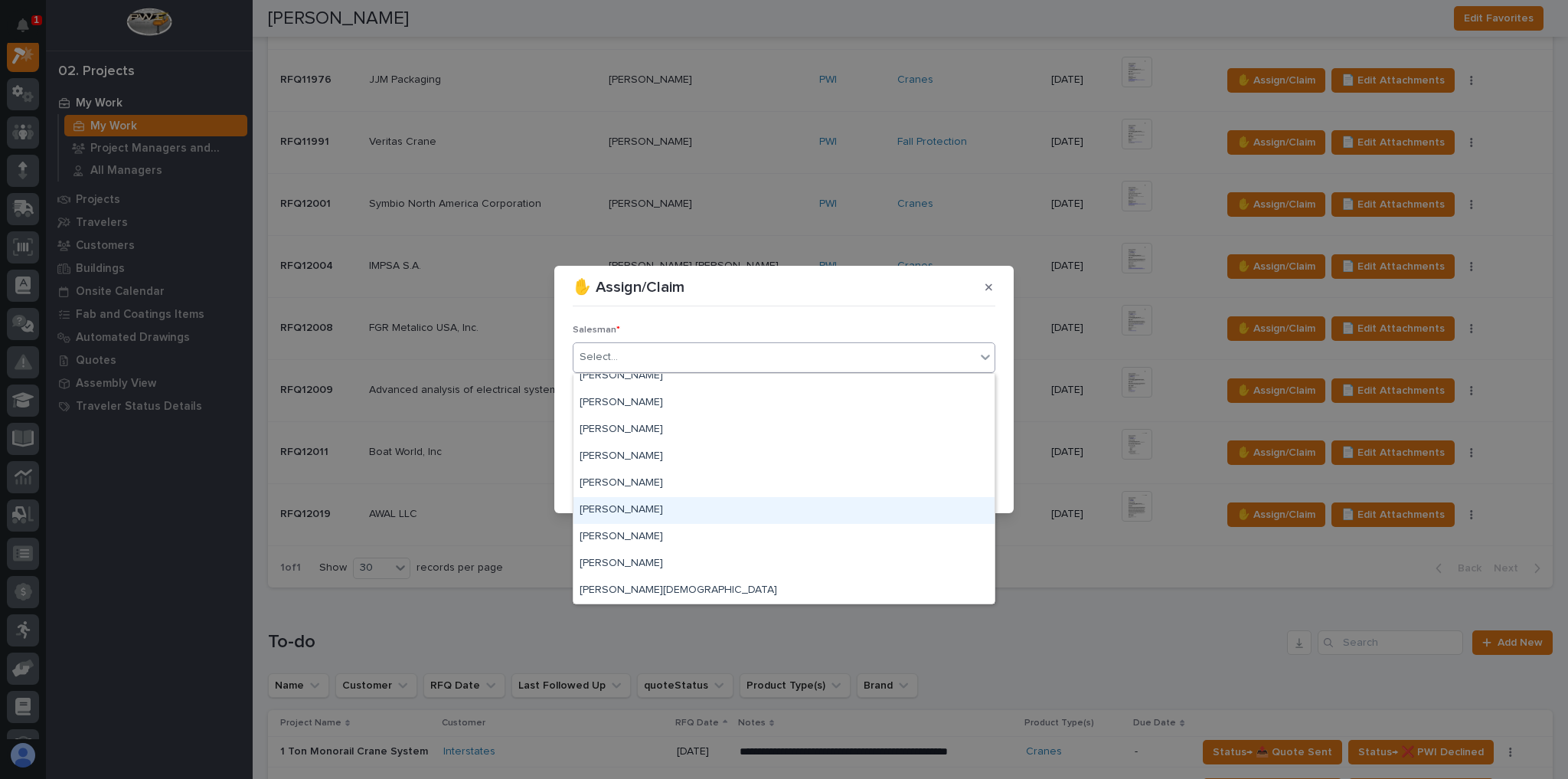
click at [661, 499] on div "[PERSON_NAME] [PERSON_NAME] [PERSON_NAME] [PERSON_NAME] [PERSON_NAME] [PERSON_N…" at bounding box center [784, 487] width 421 height 229
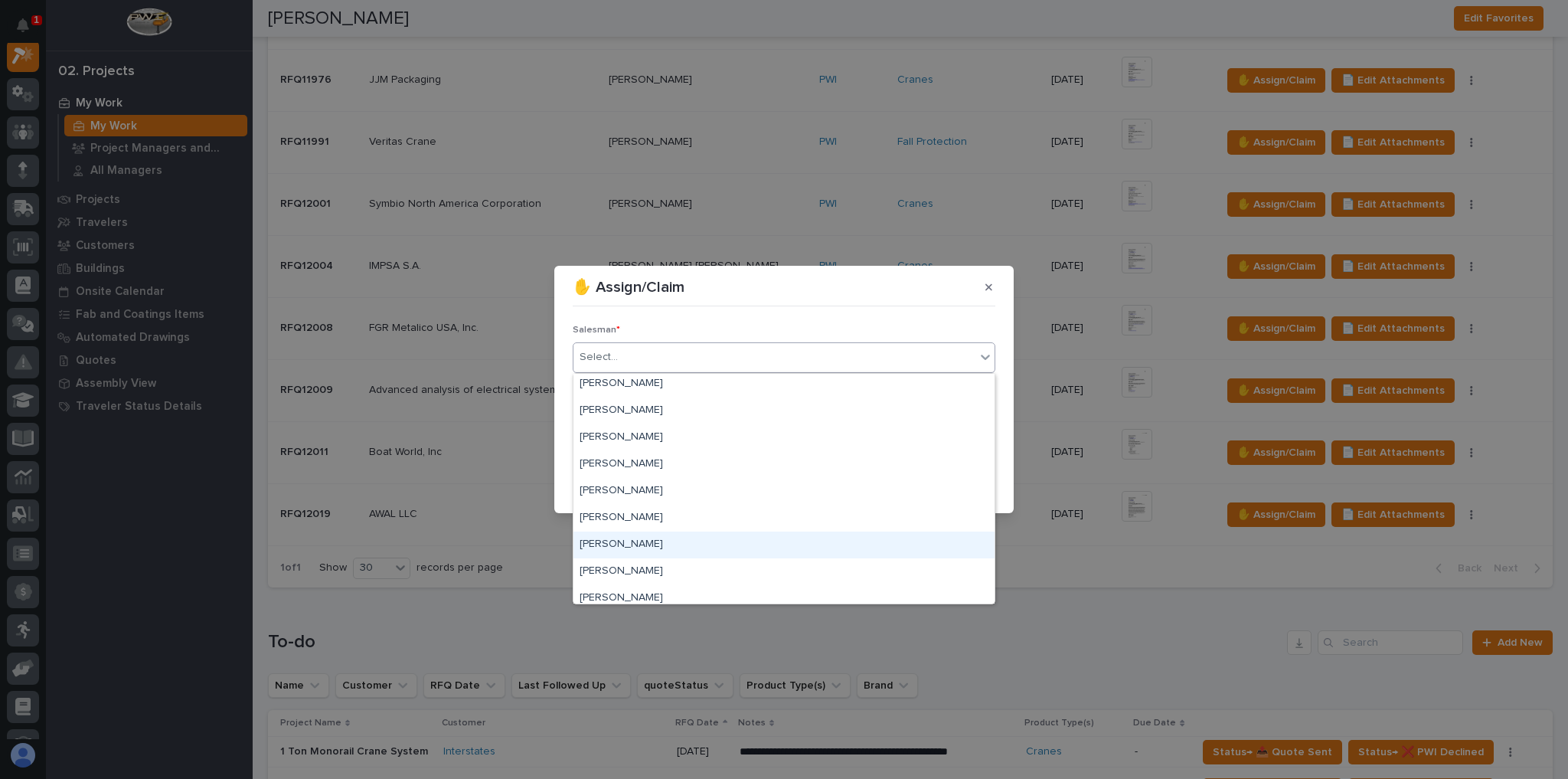
scroll to position [332, 0]
click at [641, 533] on div "[PERSON_NAME]" at bounding box center [784, 537] width 421 height 27
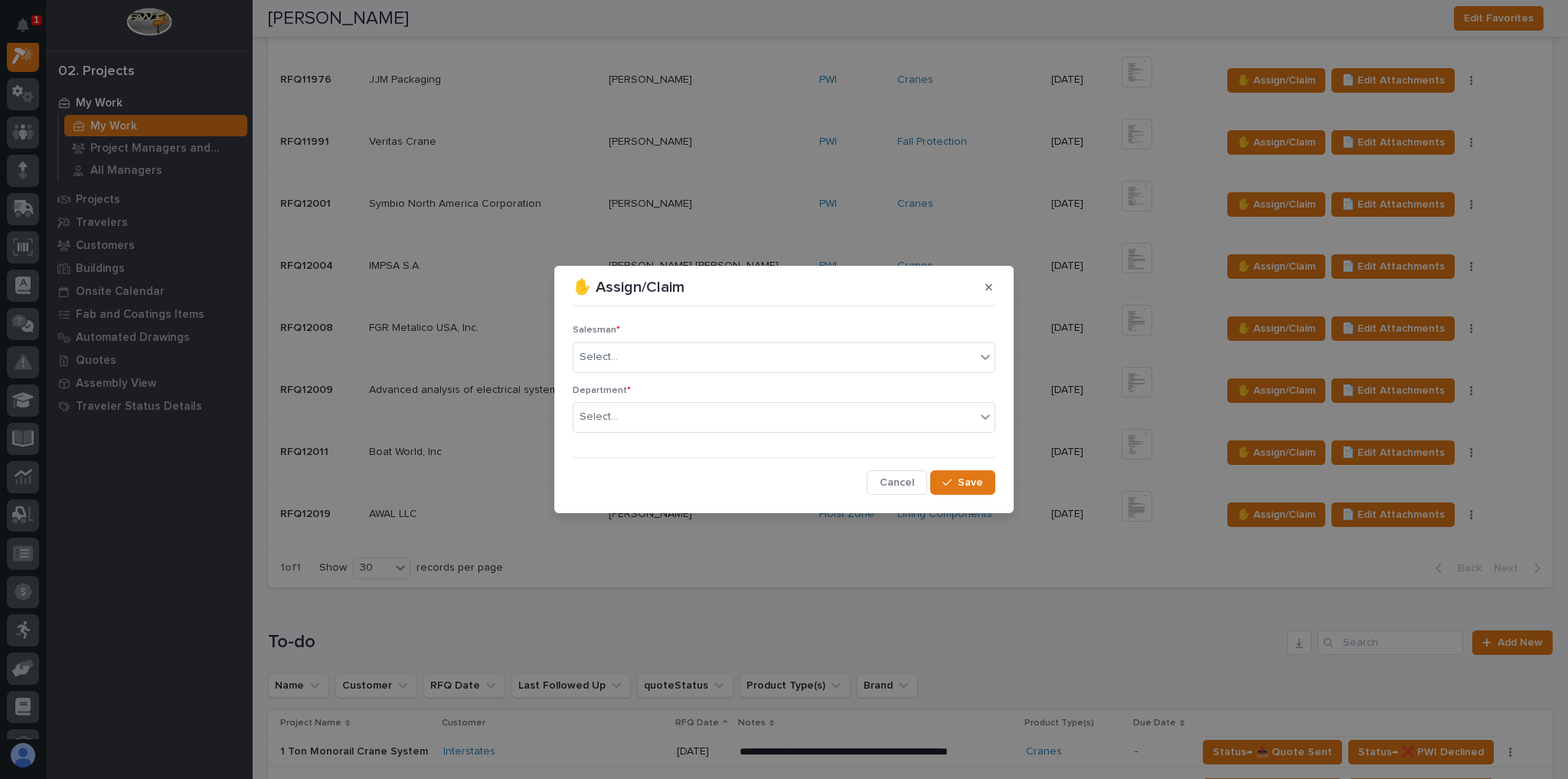
drag, startPoint x: 641, startPoint y: 534, endPoint x: 640, endPoint y: 461, distance: 73.0
click at [641, 530] on div "✋ Assign/Claim Salesman * Select... Department * Select... Cancel Save" at bounding box center [784, 389] width 1568 height 779
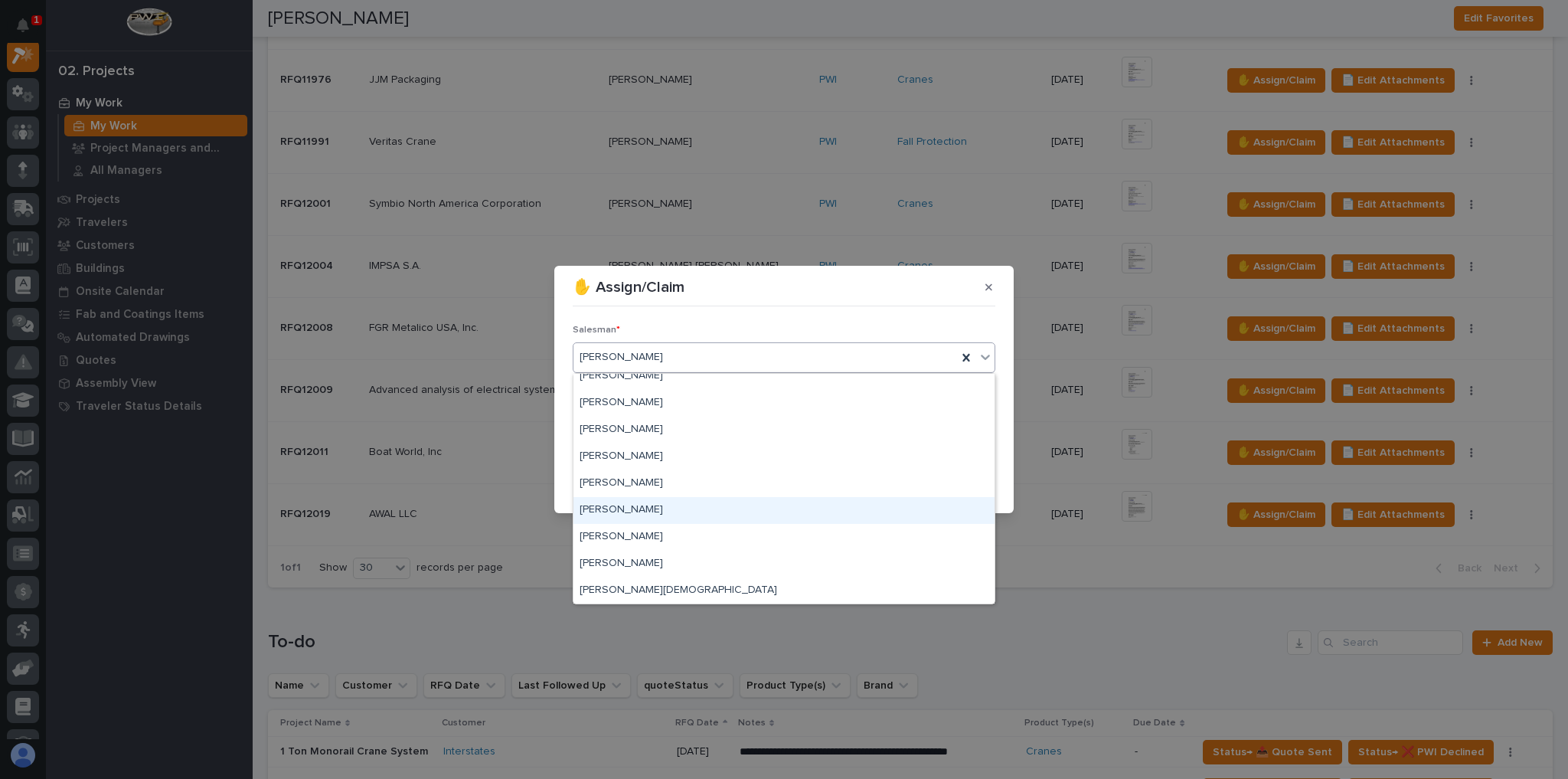
click at [631, 515] on div "[PERSON_NAME]" at bounding box center [784, 510] width 421 height 27
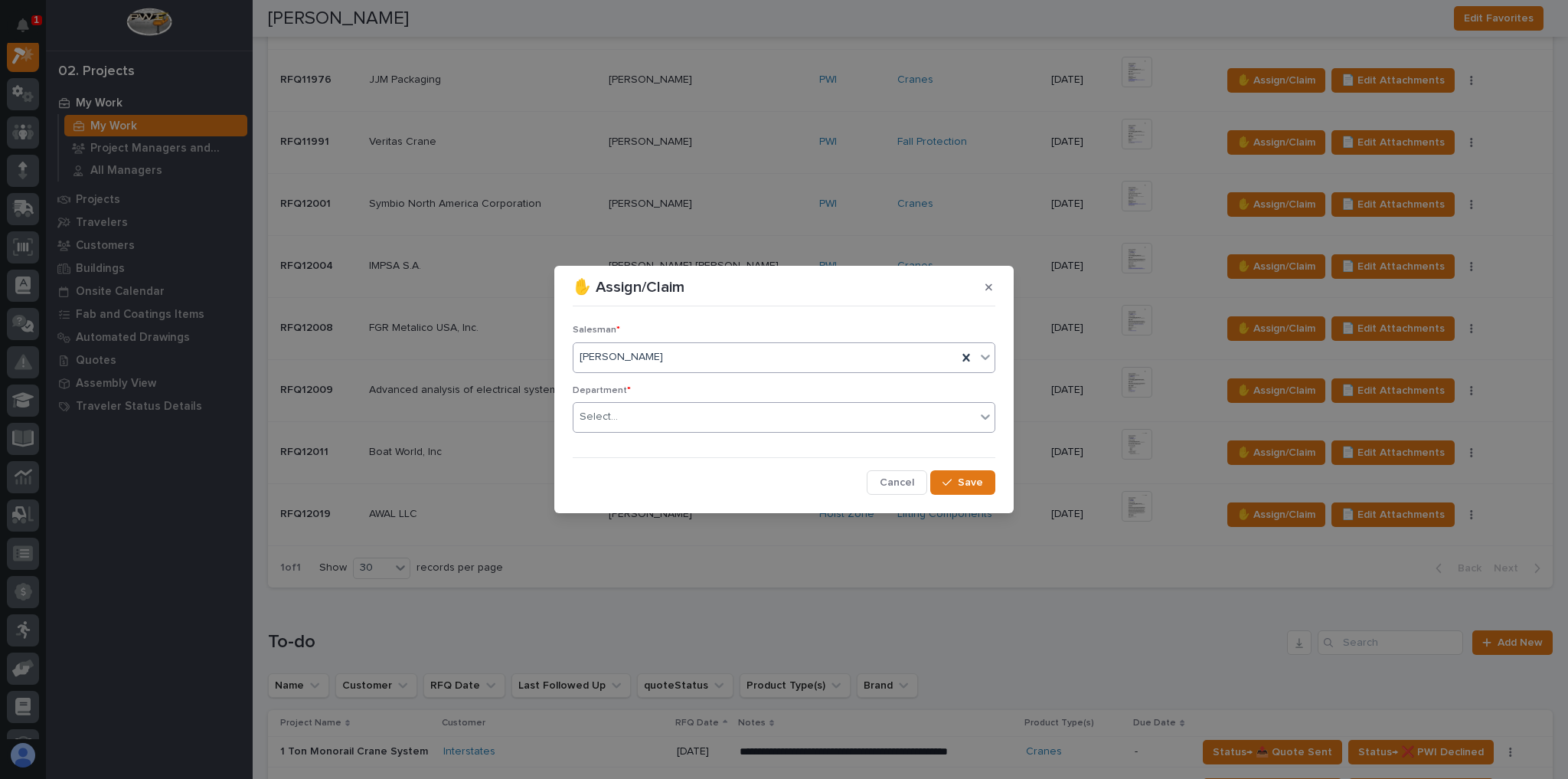
drag, startPoint x: 631, startPoint y: 406, endPoint x: 629, endPoint y: 417, distance: 11.2
click at [629, 409] on div "Select..." at bounding box center [774, 416] width 402 height 25
click at [631, 435] on div "National Sales" at bounding box center [784, 446] width 421 height 27
click at [985, 487] on button "Save" at bounding box center [963, 482] width 65 height 24
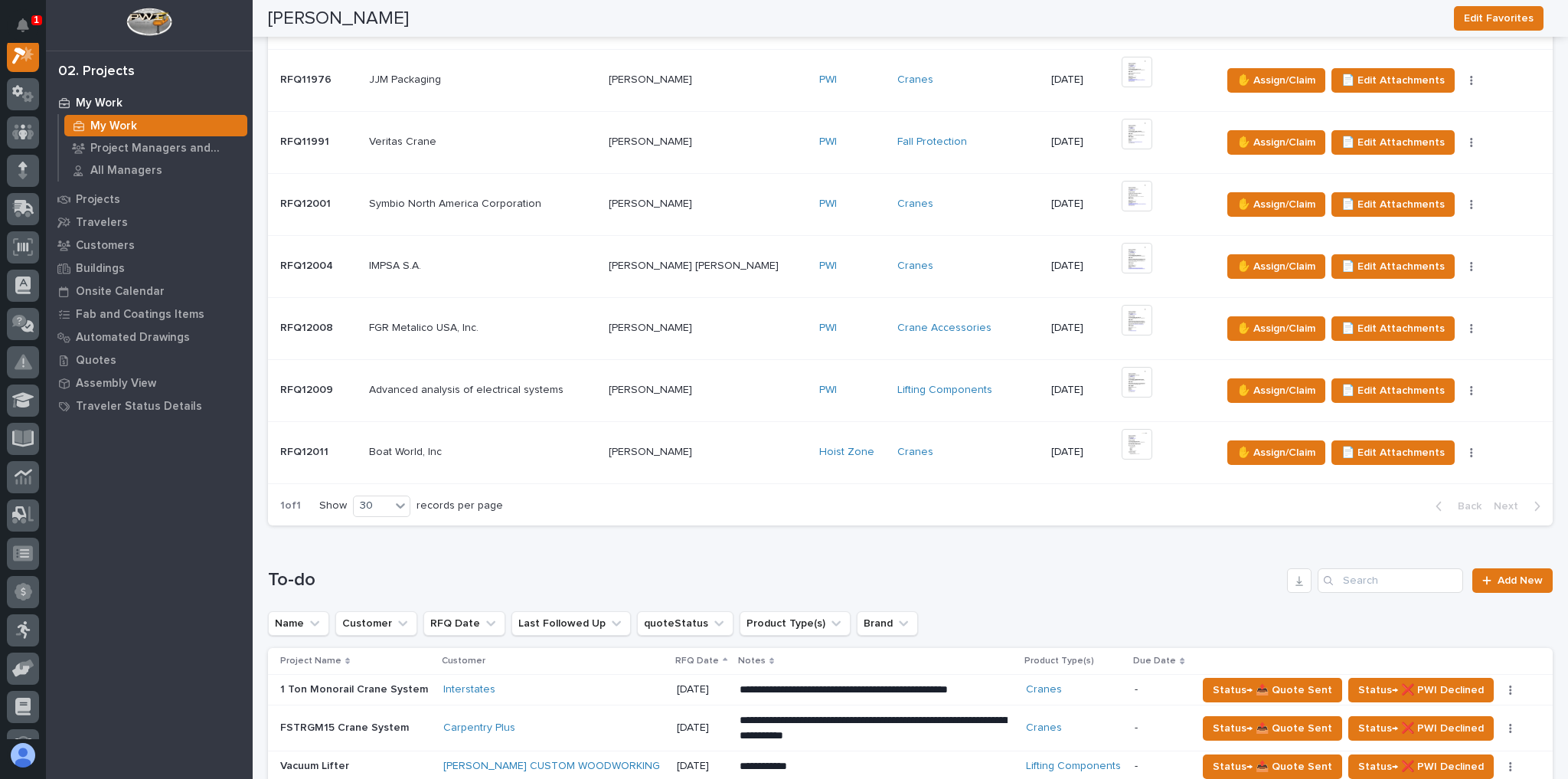
scroll to position [1103, 0]
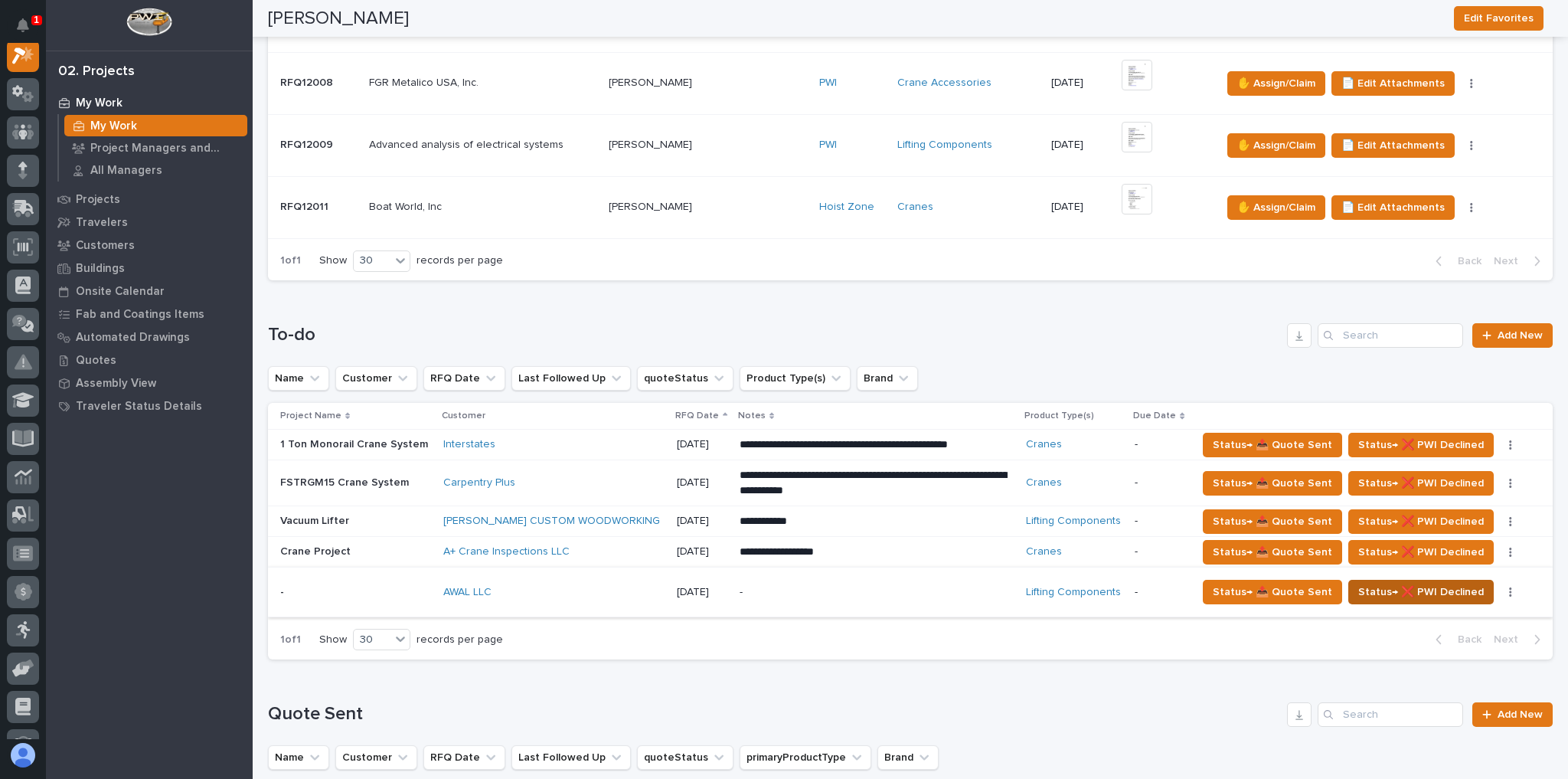
click at [1397, 583] on span "Status→ ❌ PWI Declined" at bounding box center [1420, 592] width 125 height 19
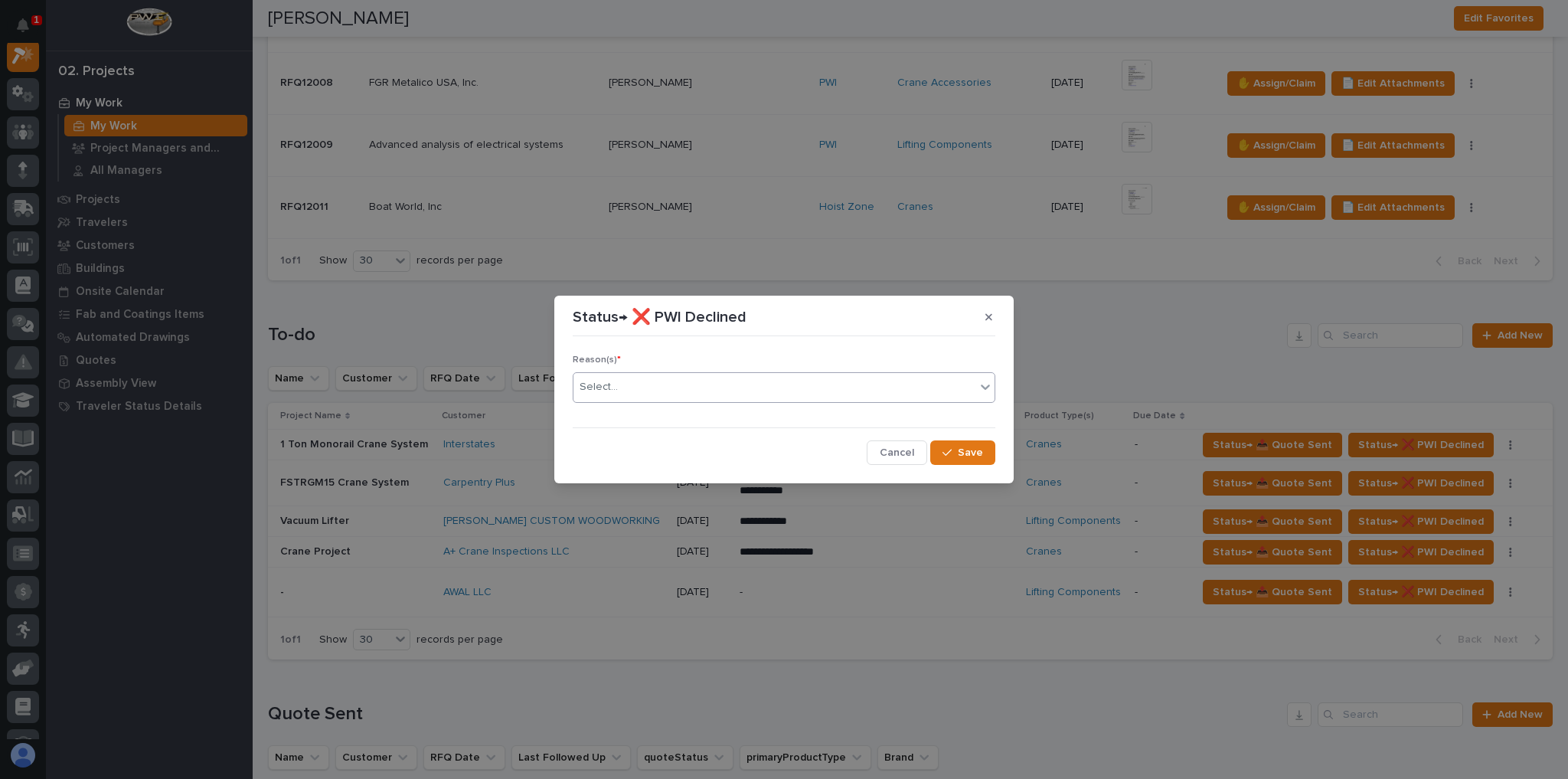
click at [641, 396] on div "Select..." at bounding box center [774, 386] width 402 height 25
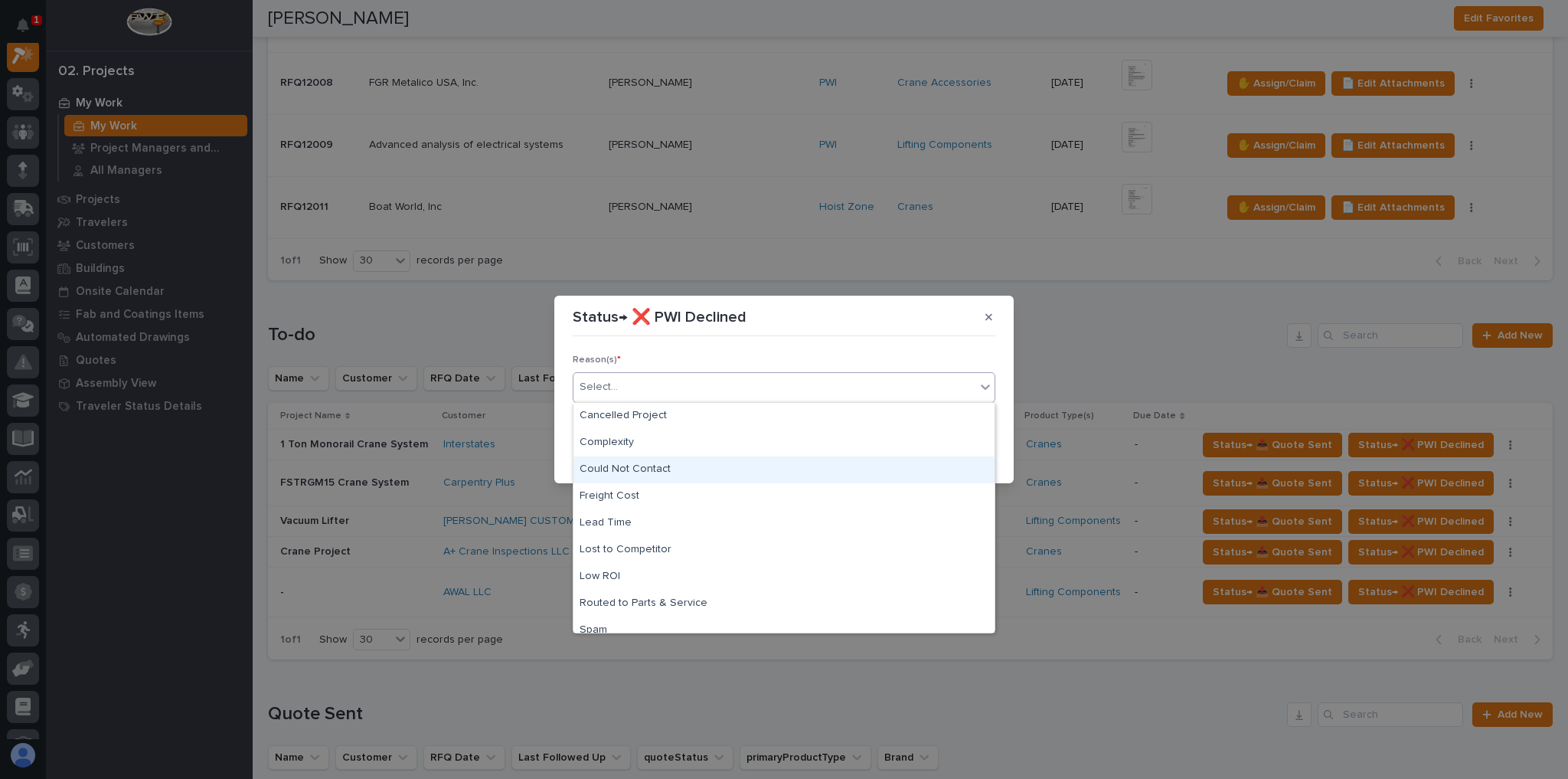
scroll to position [37, 0]
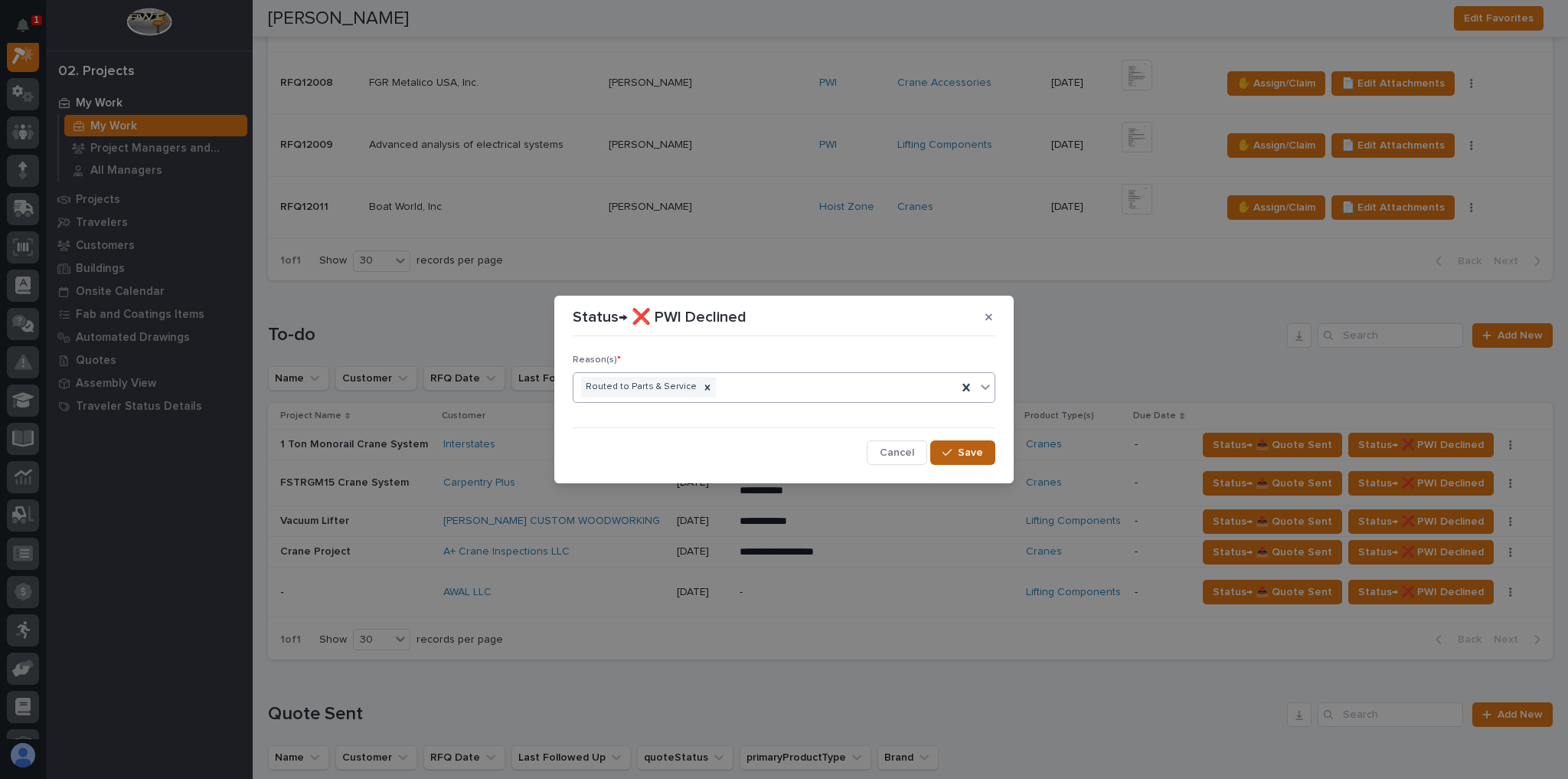
click at [946, 448] on icon "button" at bounding box center [947, 453] width 9 height 11
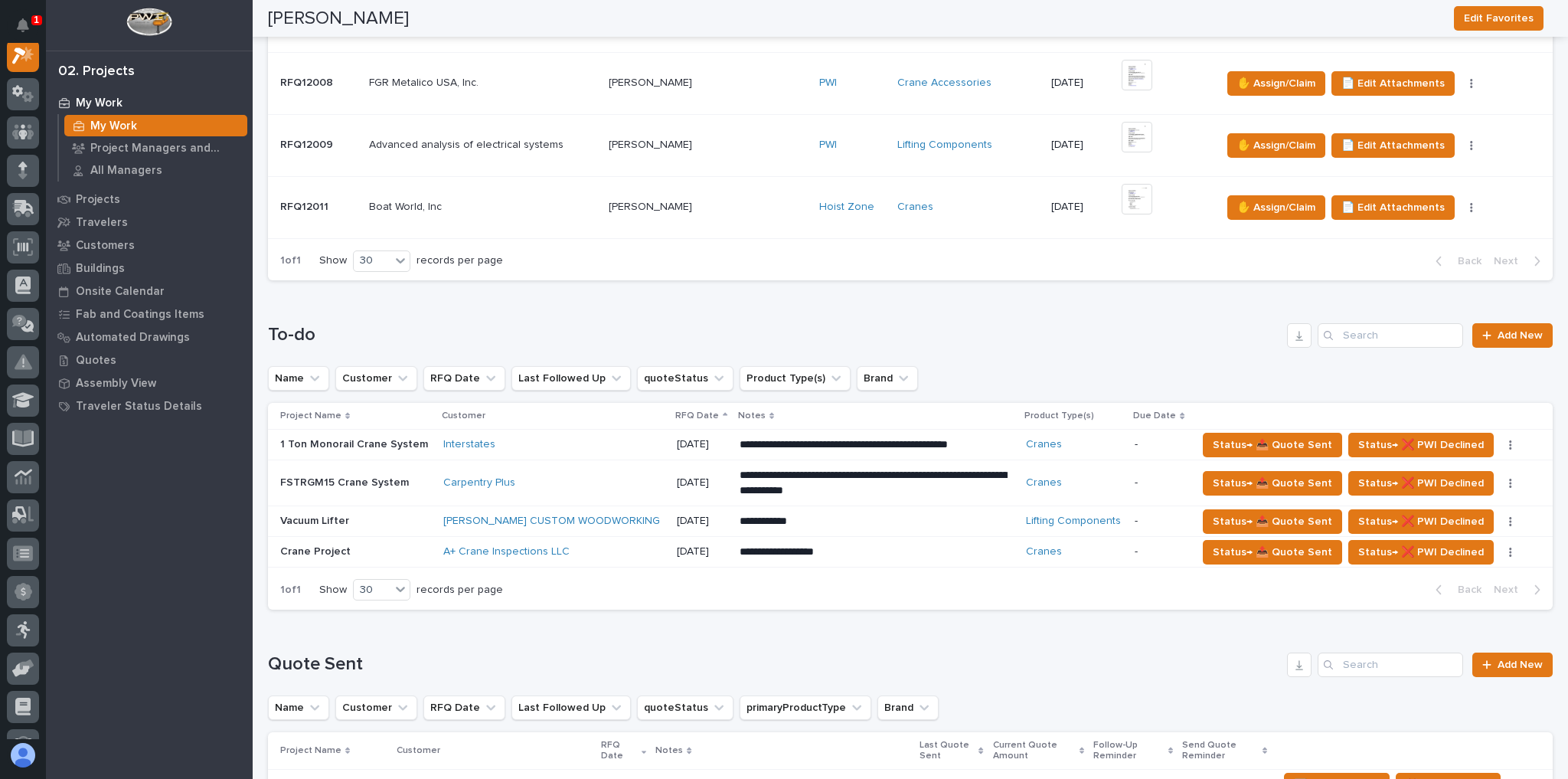
click at [875, 539] on div "**********" at bounding box center [876, 552] width 273 height 28
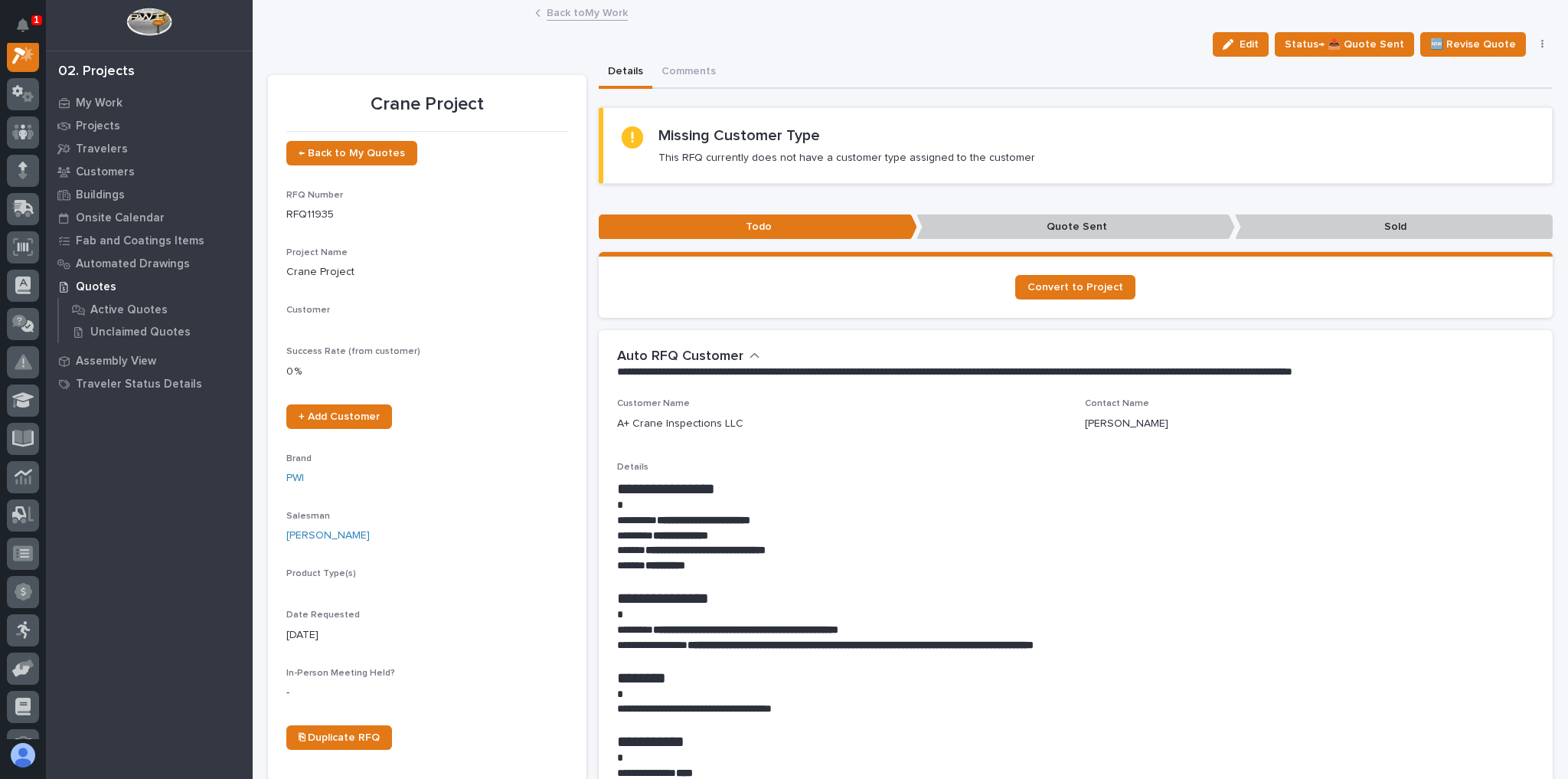
scroll to position [38, 0]
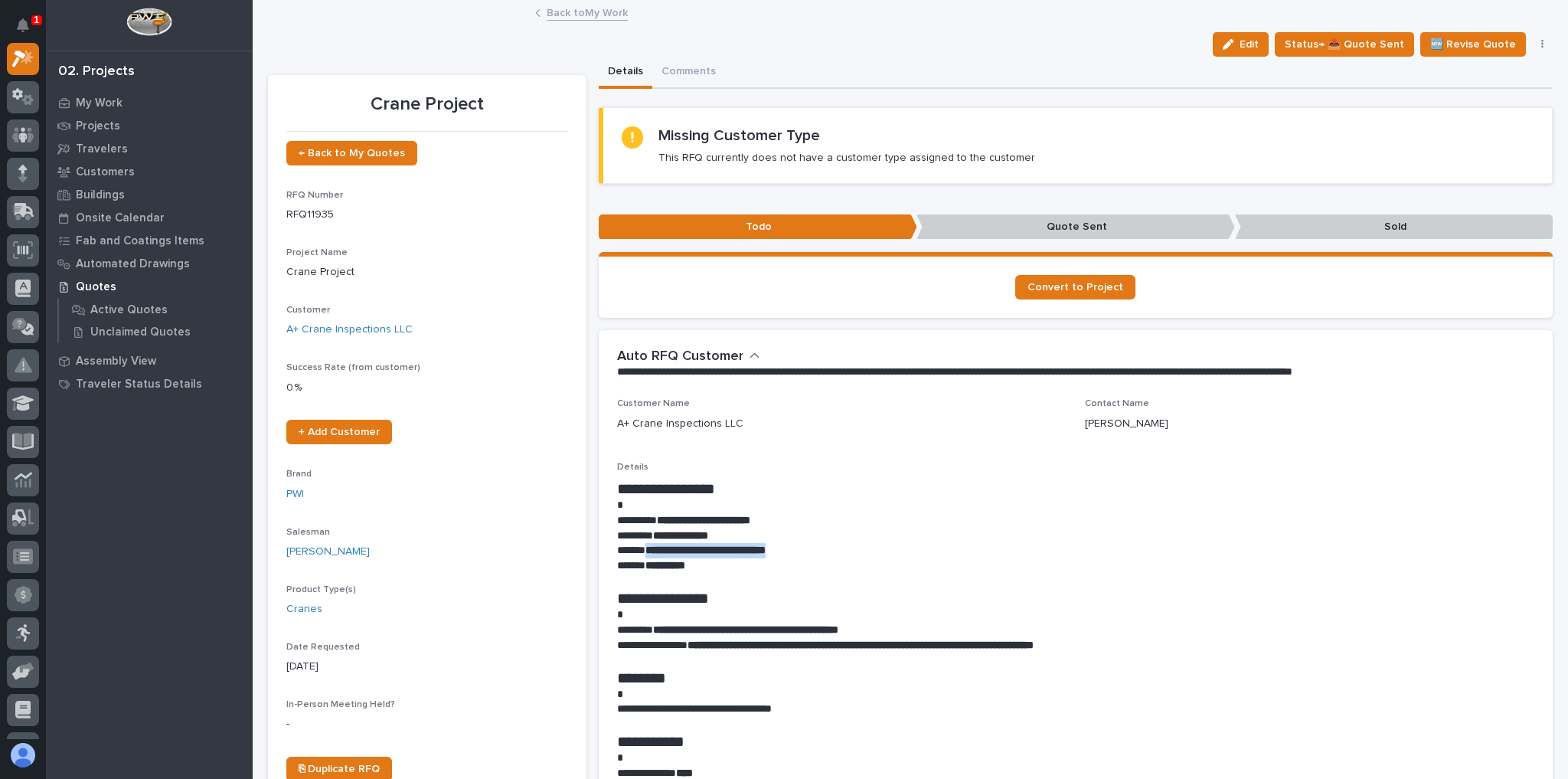
drag, startPoint x: 823, startPoint y: 551, endPoint x: 644, endPoint y: 552, distance: 179.0
click at [644, 552] on p "**********" at bounding box center [1072, 551] width 911 height 15
copy strong "**********"
click at [823, 537] on p "**********" at bounding box center [1072, 536] width 911 height 15
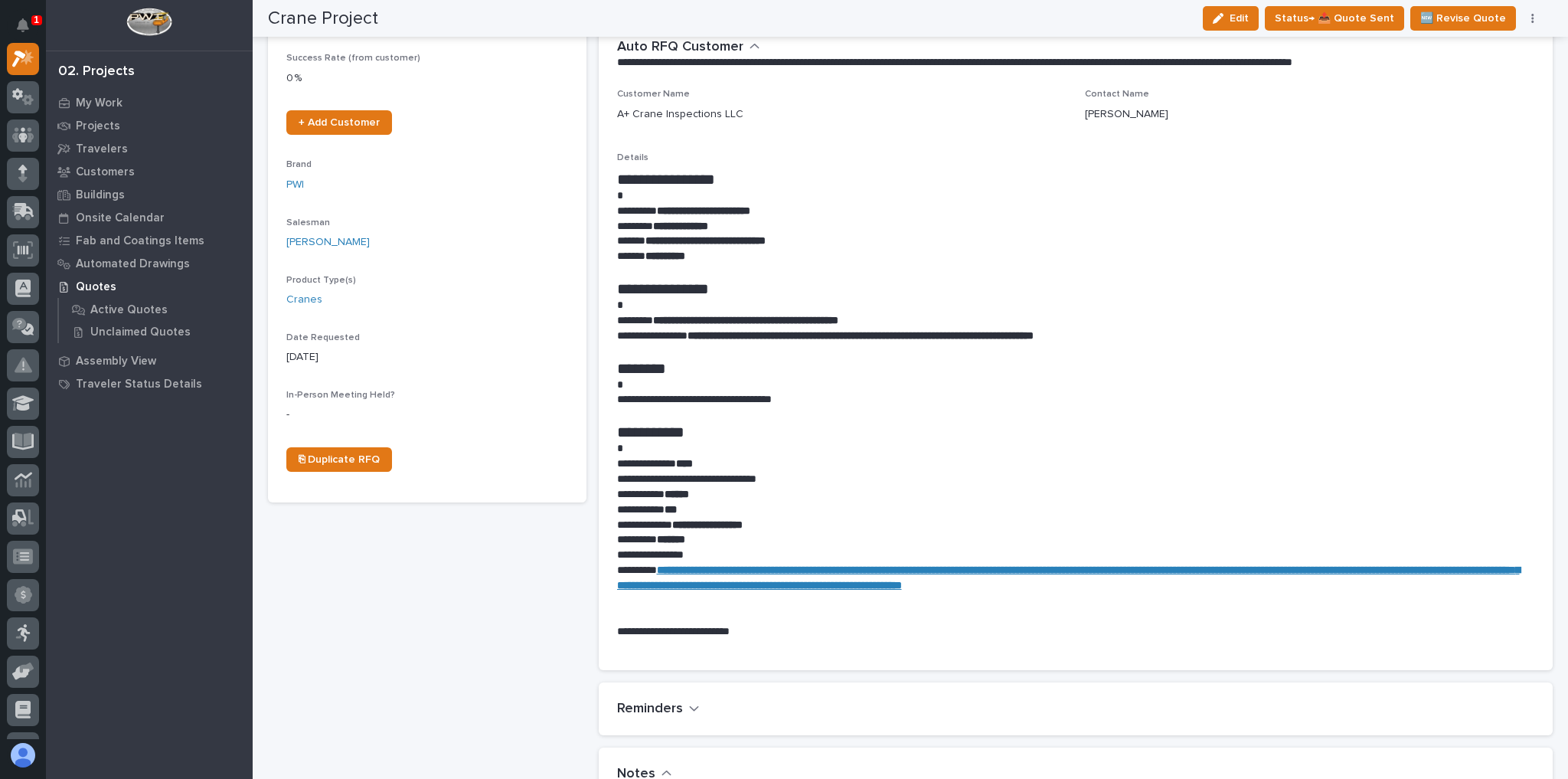
scroll to position [245, 0]
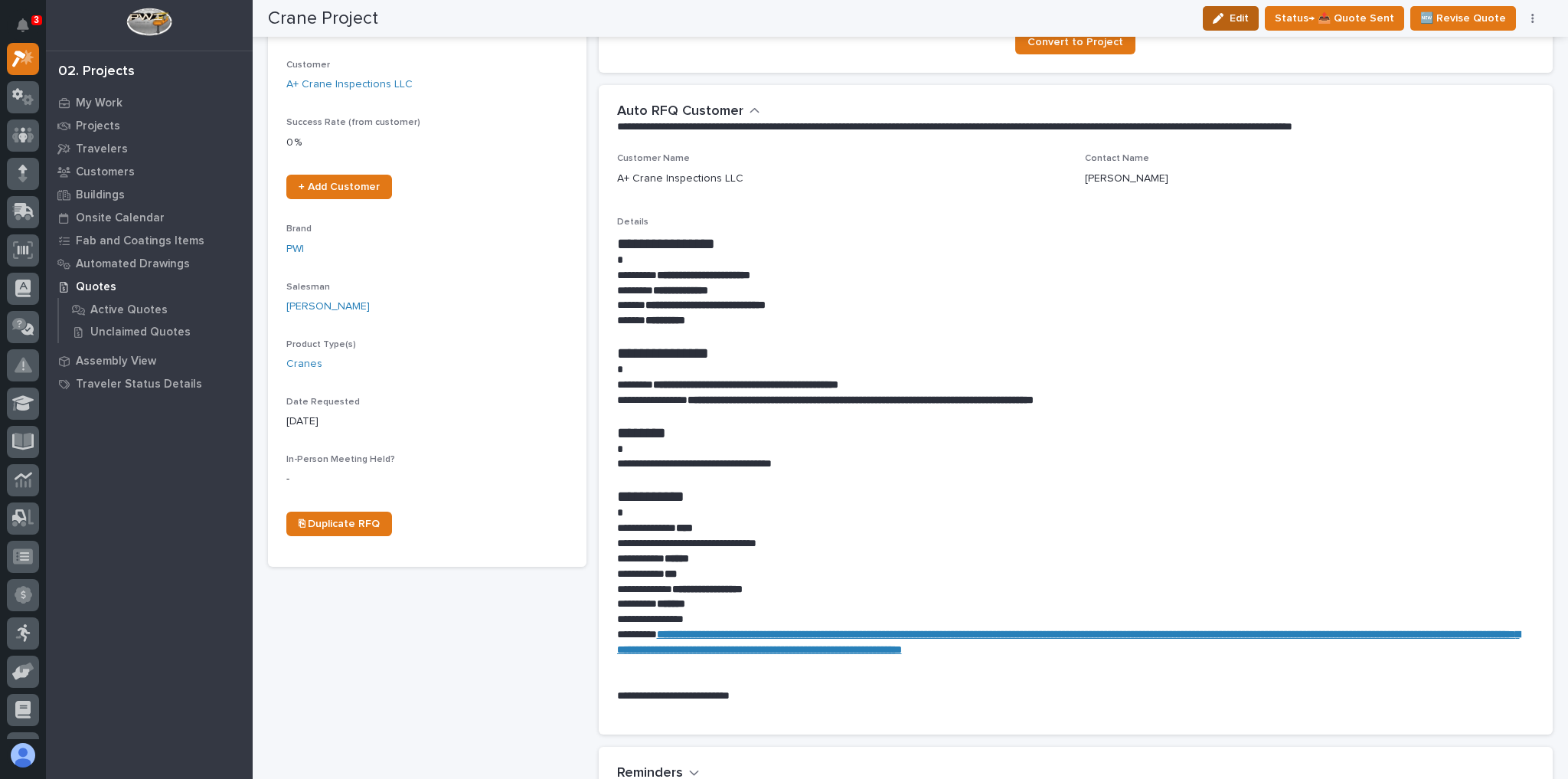
click at [1230, 15] on div "button" at bounding box center [1221, 19] width 17 height 11
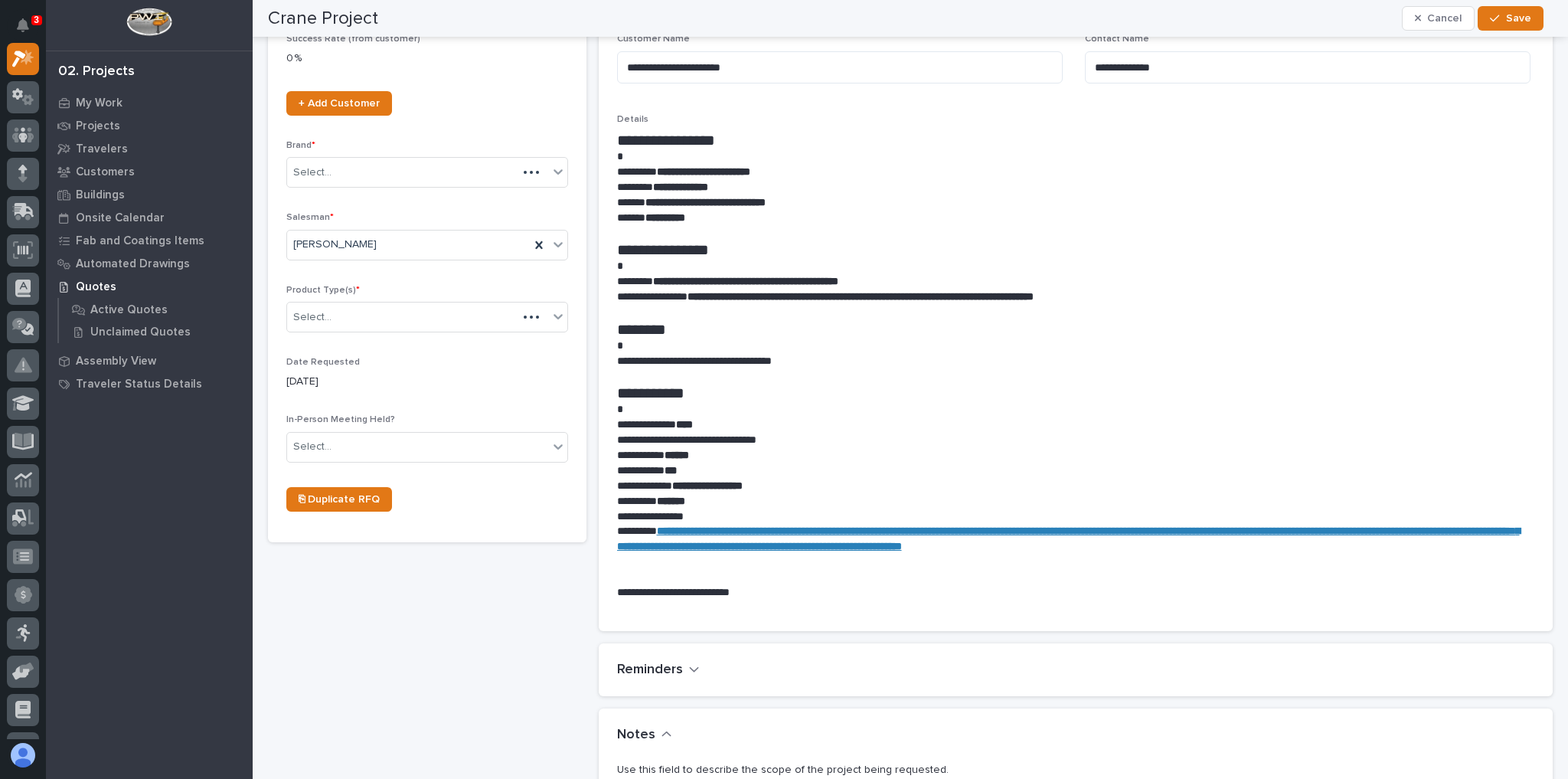
scroll to position [617, 0]
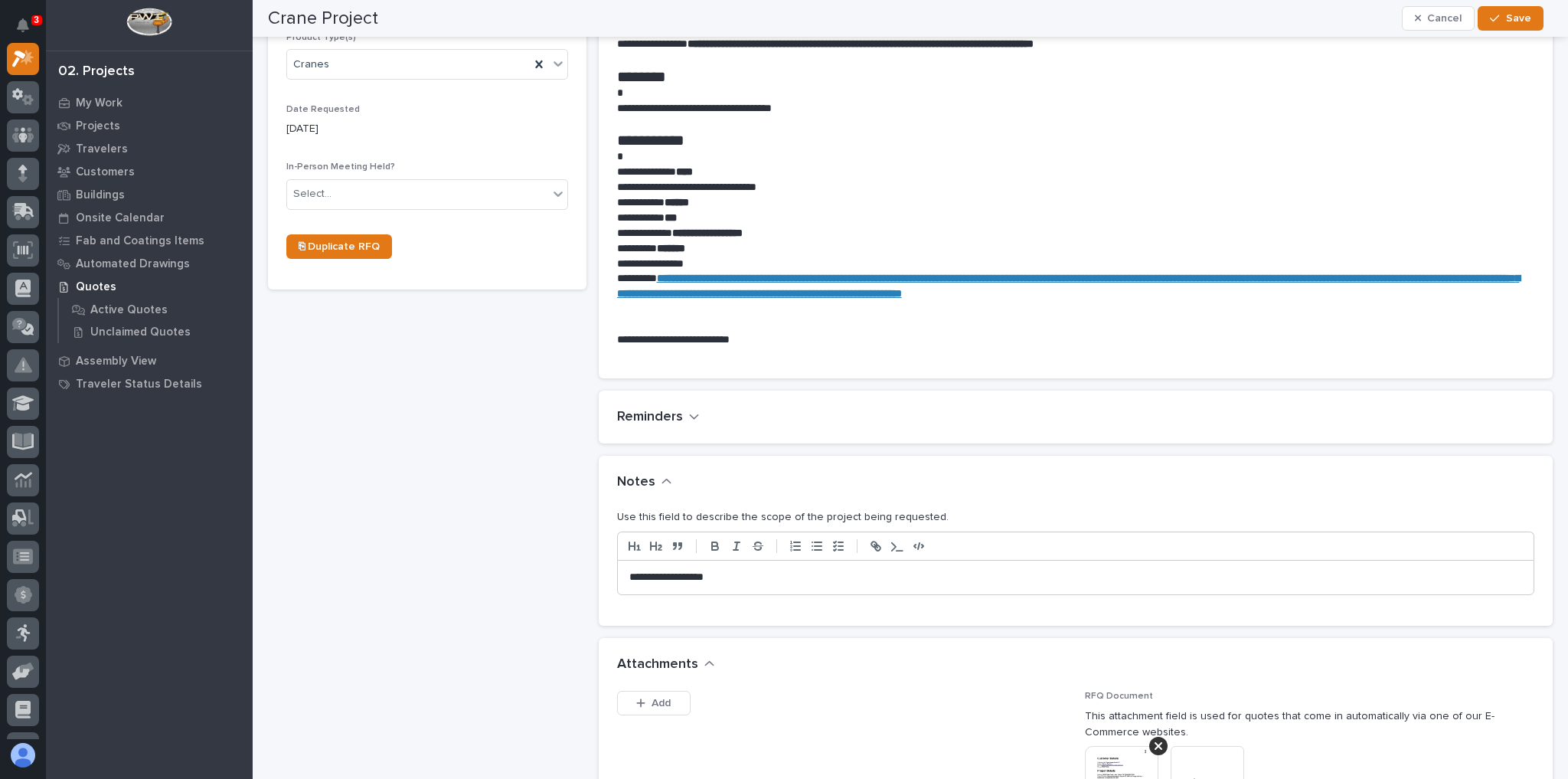
click at [741, 573] on p "**********" at bounding box center [1072, 578] width 887 height 15
click at [1538, 19] on button "Save" at bounding box center [1510, 19] width 65 height 24
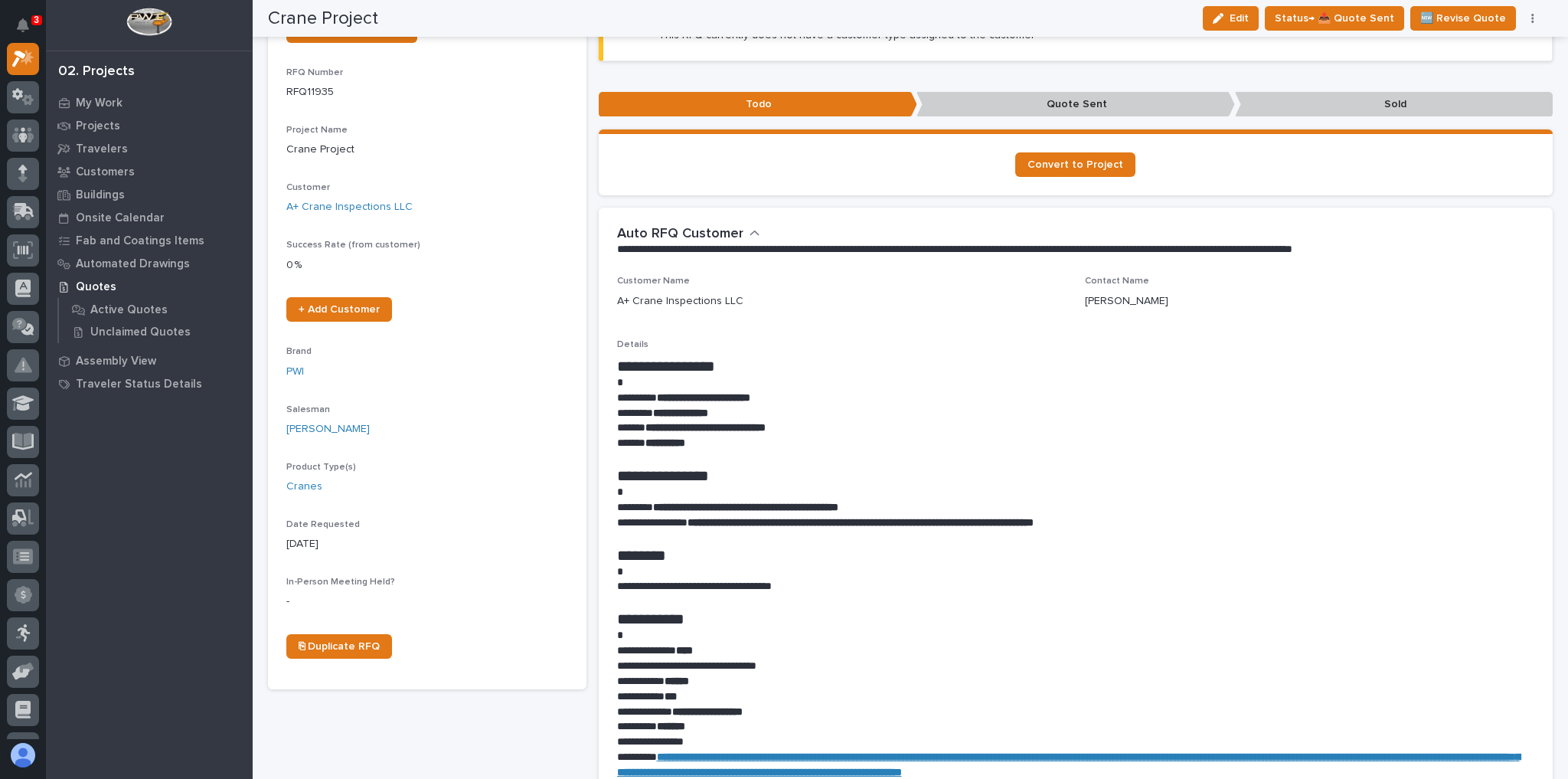
scroll to position [0, 0]
